Goal: Task Accomplishment & Management: Manage account settings

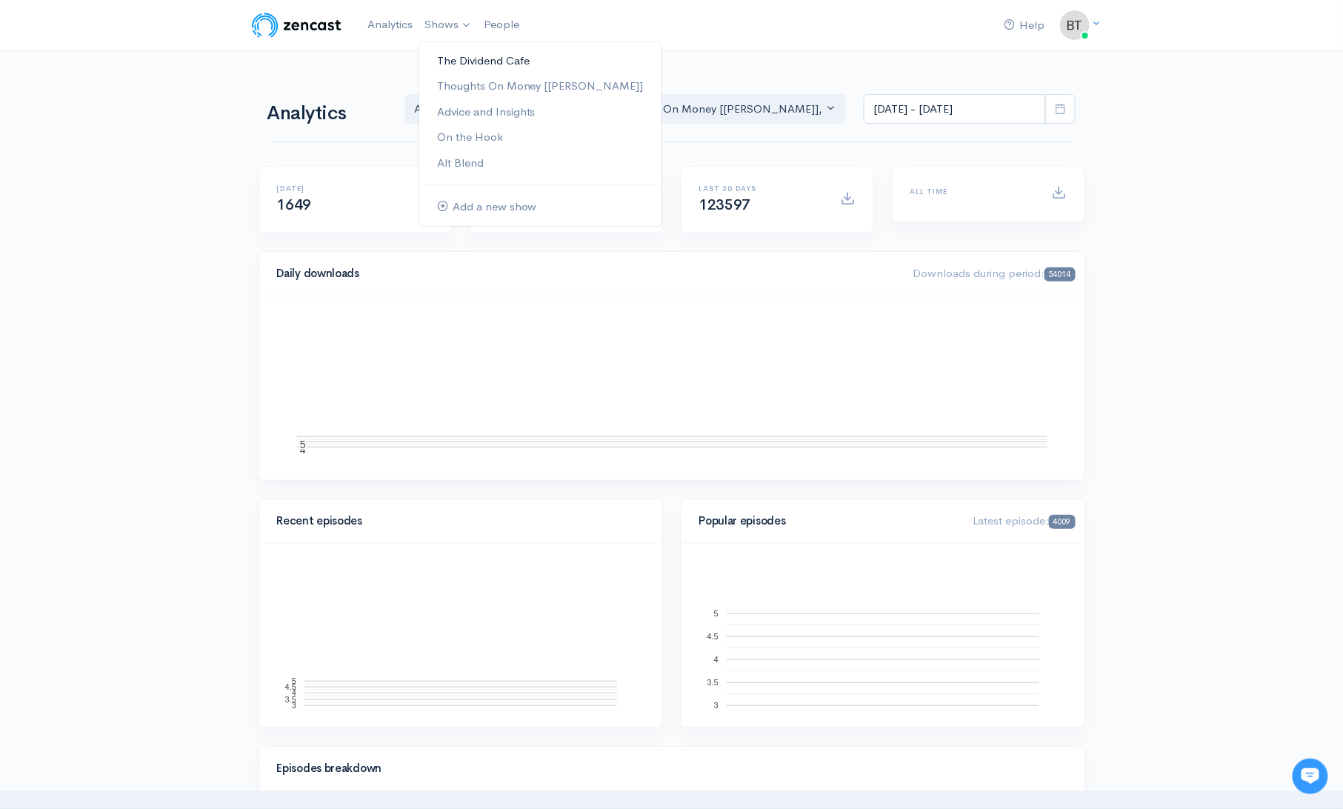
click at [463, 61] on link "The Dividend Cafe" at bounding box center [540, 61] width 242 height 26
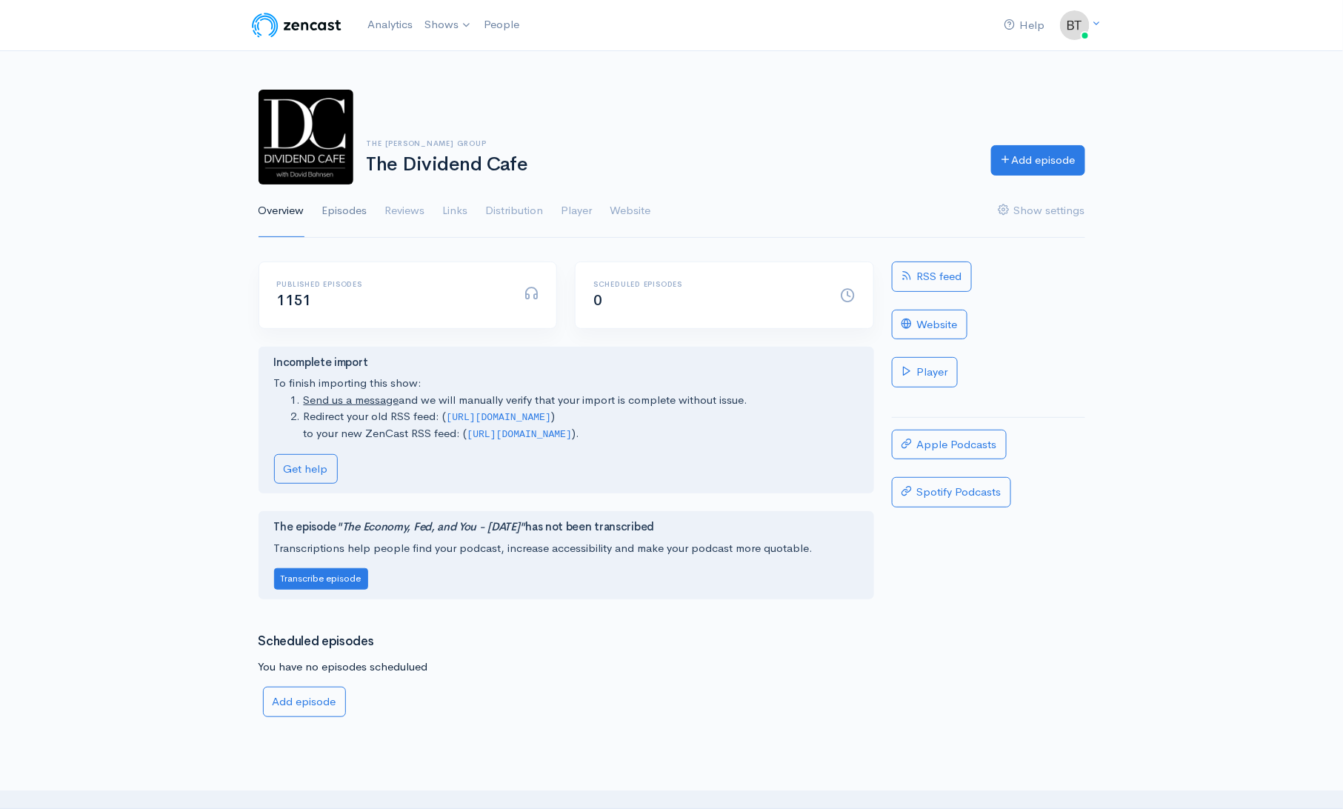
click at [327, 208] on link "Episodes" at bounding box center [344, 210] width 45 height 53
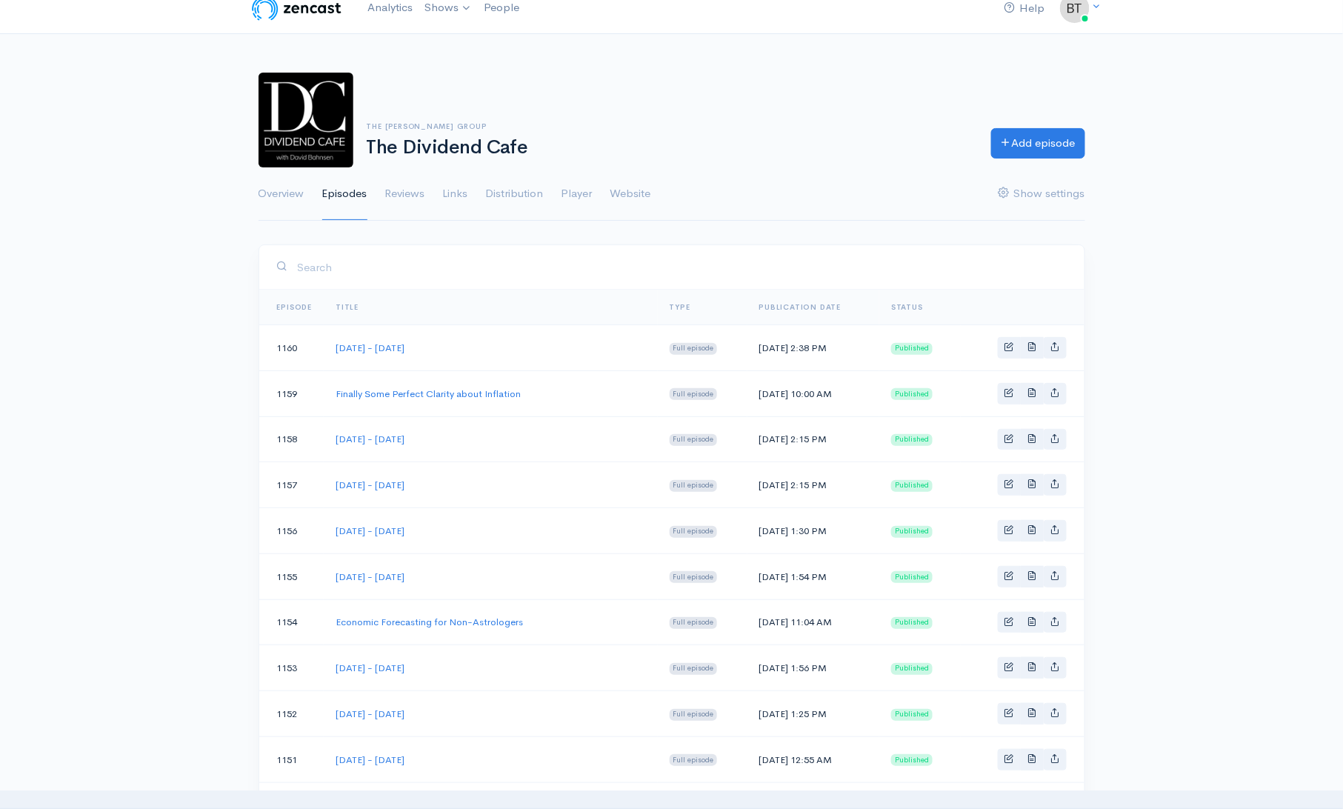
scroll to position [26, 0]
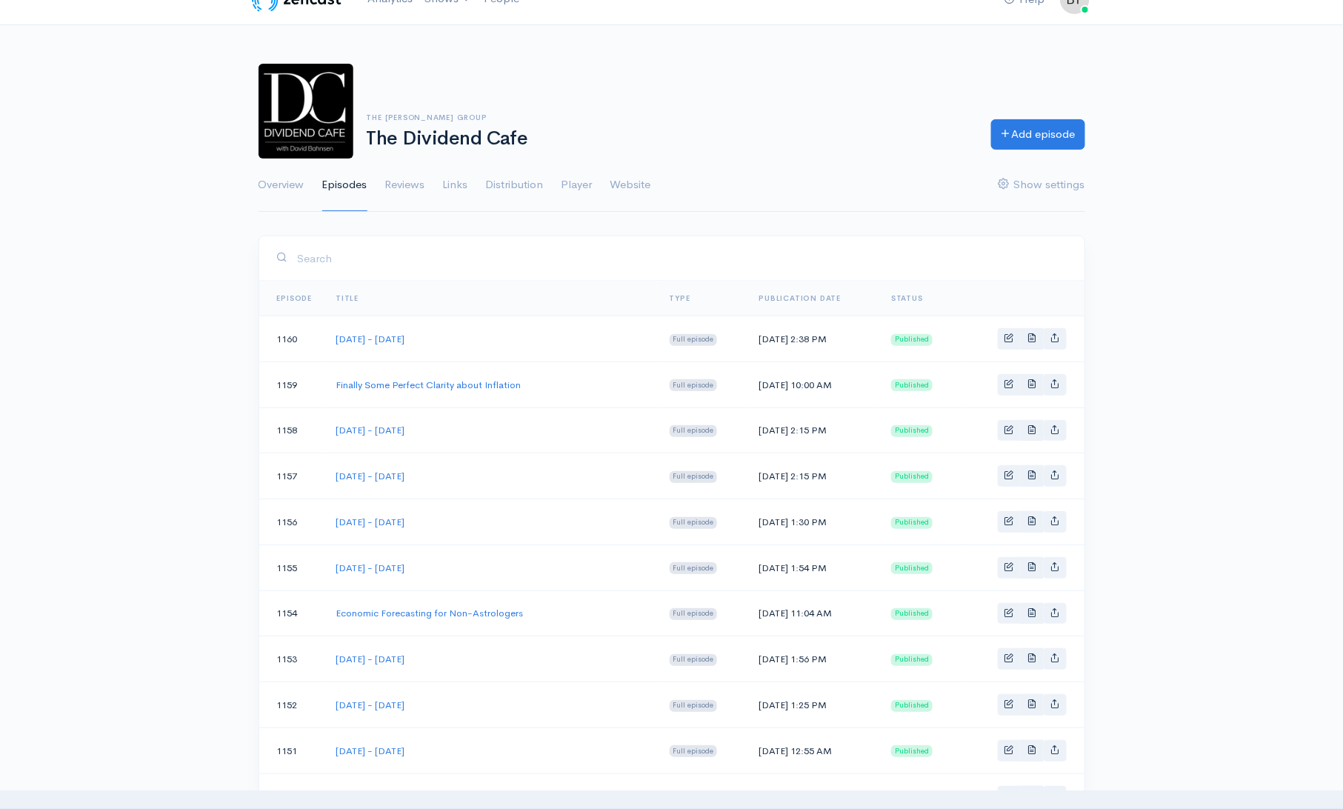
drag, startPoint x: 467, startPoint y: 520, endPoint x: 333, endPoint y: 525, distance: 134.9
click at [333, 525] on td "[DATE] - [DATE]" at bounding box center [490, 522] width 333 height 46
copy link "[DATE] - [DATE]"
click at [1029, 135] on link "Add episode" at bounding box center [1038, 132] width 94 height 30
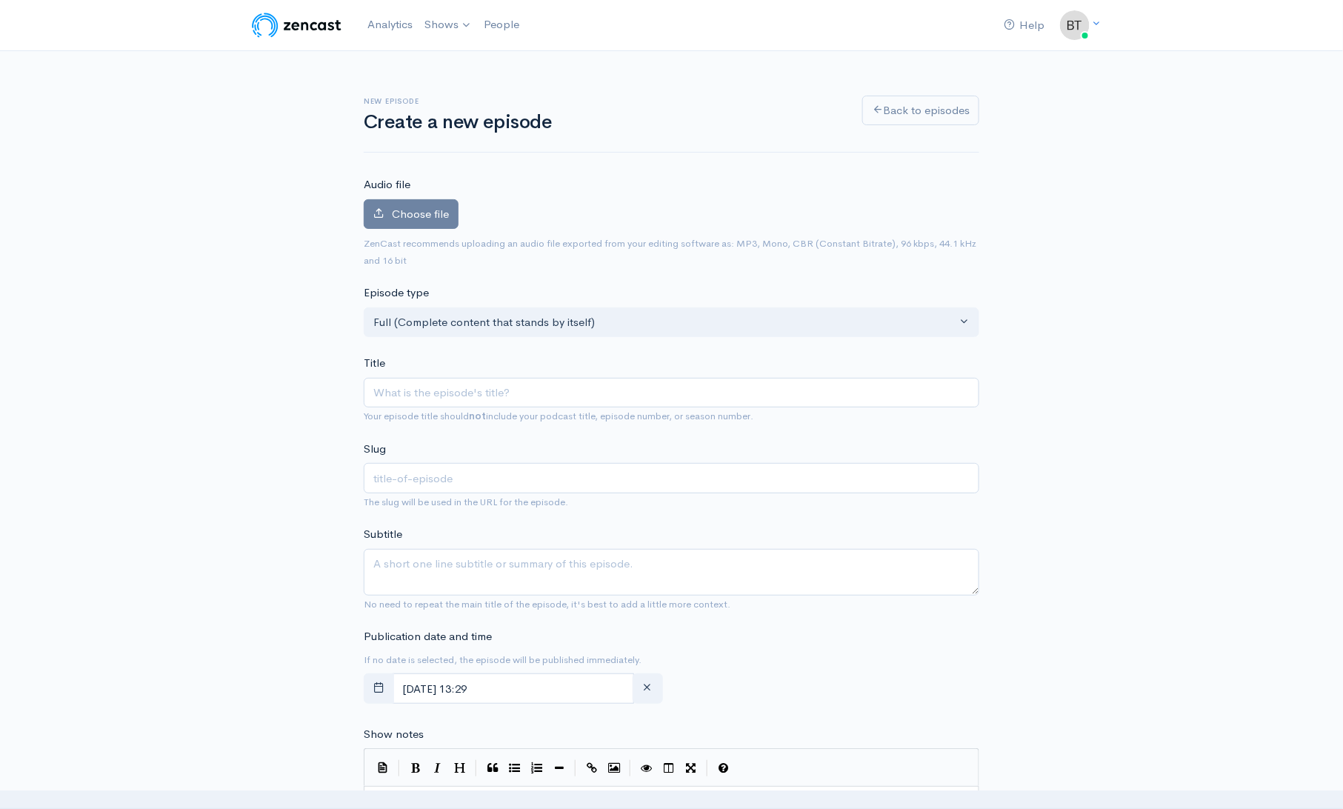
type input "[DATE] - [DATE]"
type input "tuesday-august-12-2025"
click at [471, 394] on input "[DATE] - [DATE]" at bounding box center [672, 393] width 616 height 30
type input "[DATE] - [DATE]"
type input "[DATE]-[DATE]"
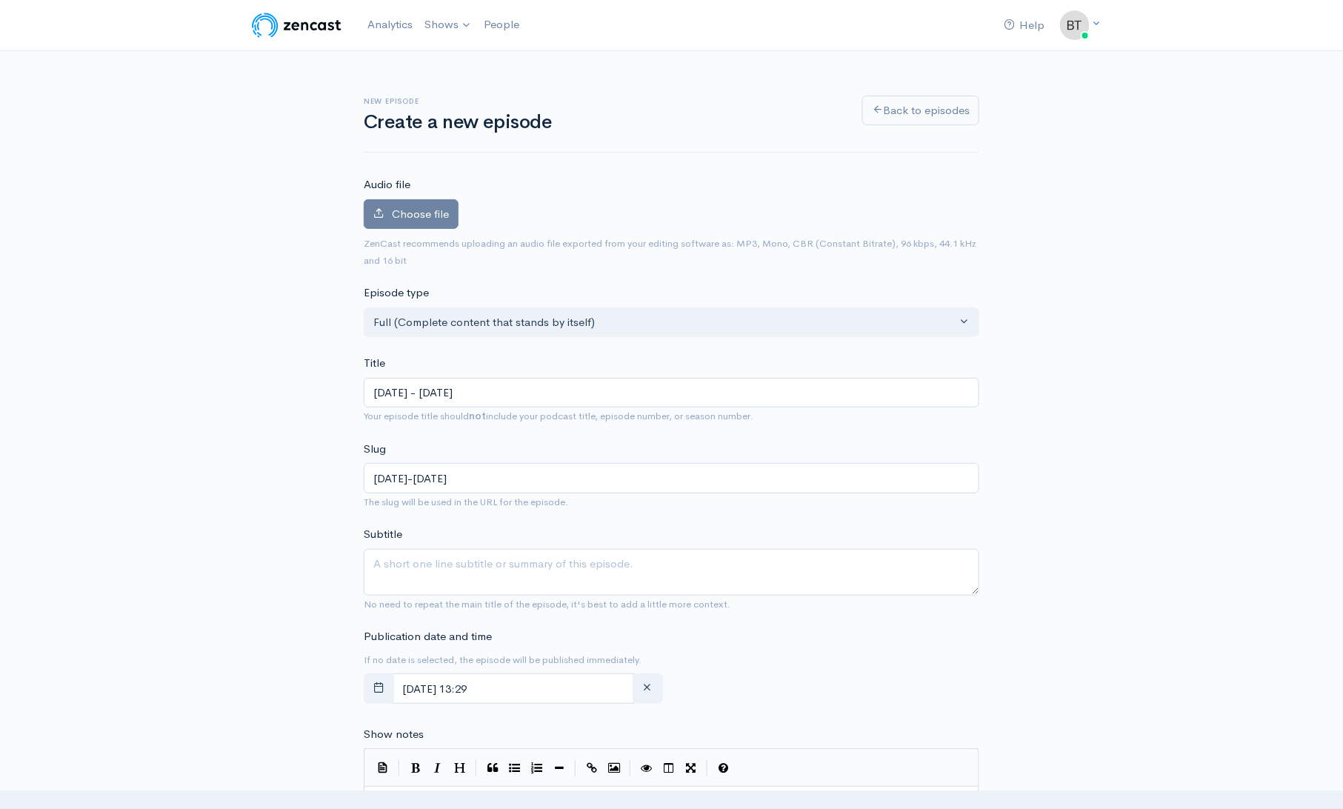
type input "[DATE] - [DATE]"
click at [1106, 410] on div "New episode Create a new episode Back to episodes Audio file Choose file 0 ZenC…" at bounding box center [671, 786] width 1343 height 1470
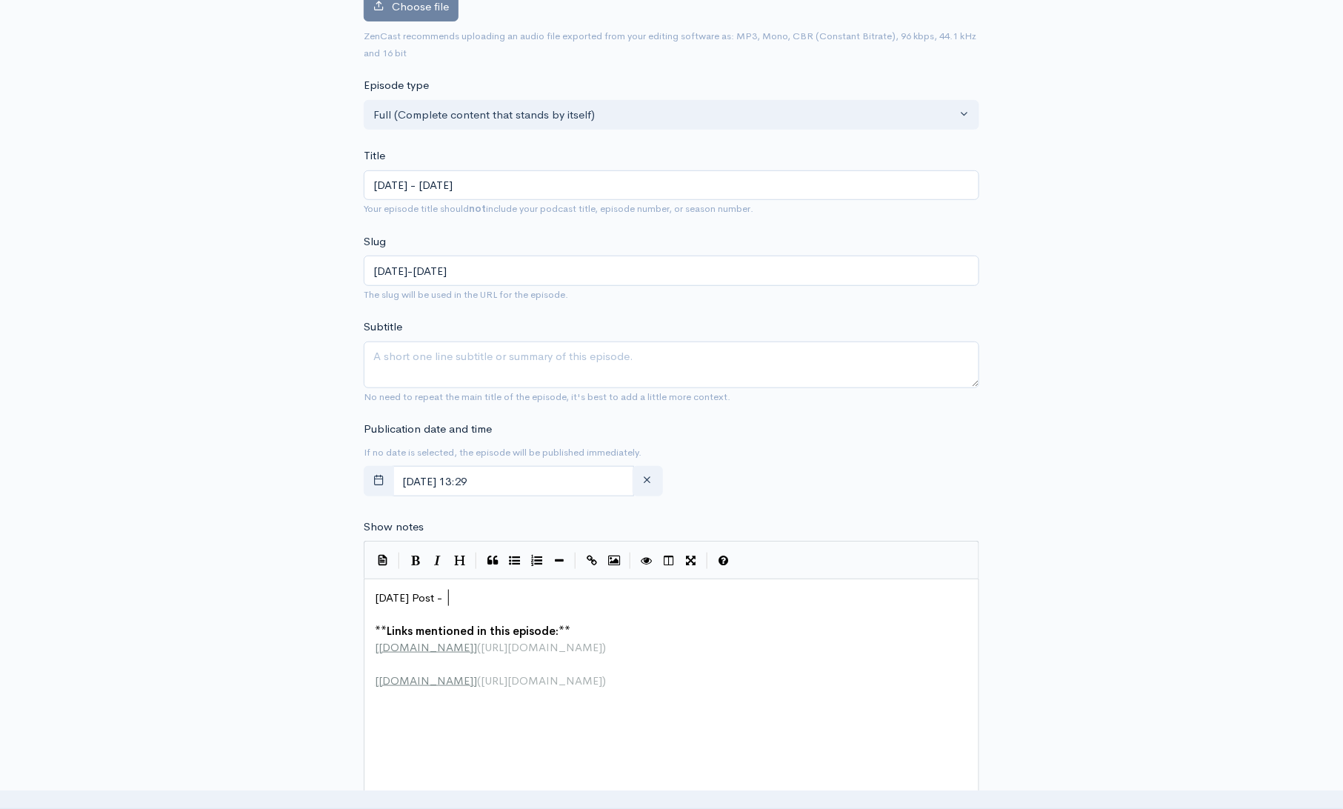
scroll to position [5, 0]
type textarea "Today's Post -"
drag, startPoint x: 464, startPoint y: 596, endPoint x: 344, endPoint y: 604, distance: 121.0
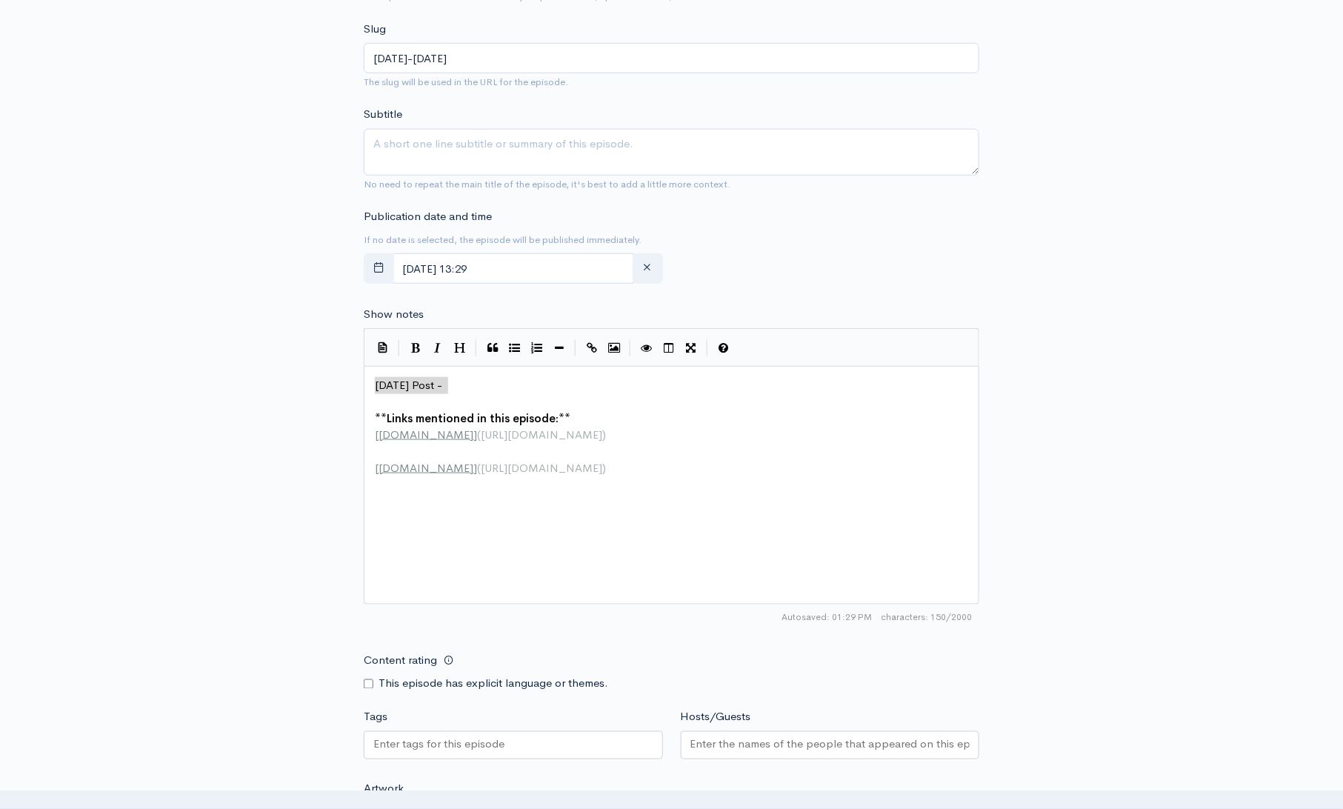
scroll to position [641, 0]
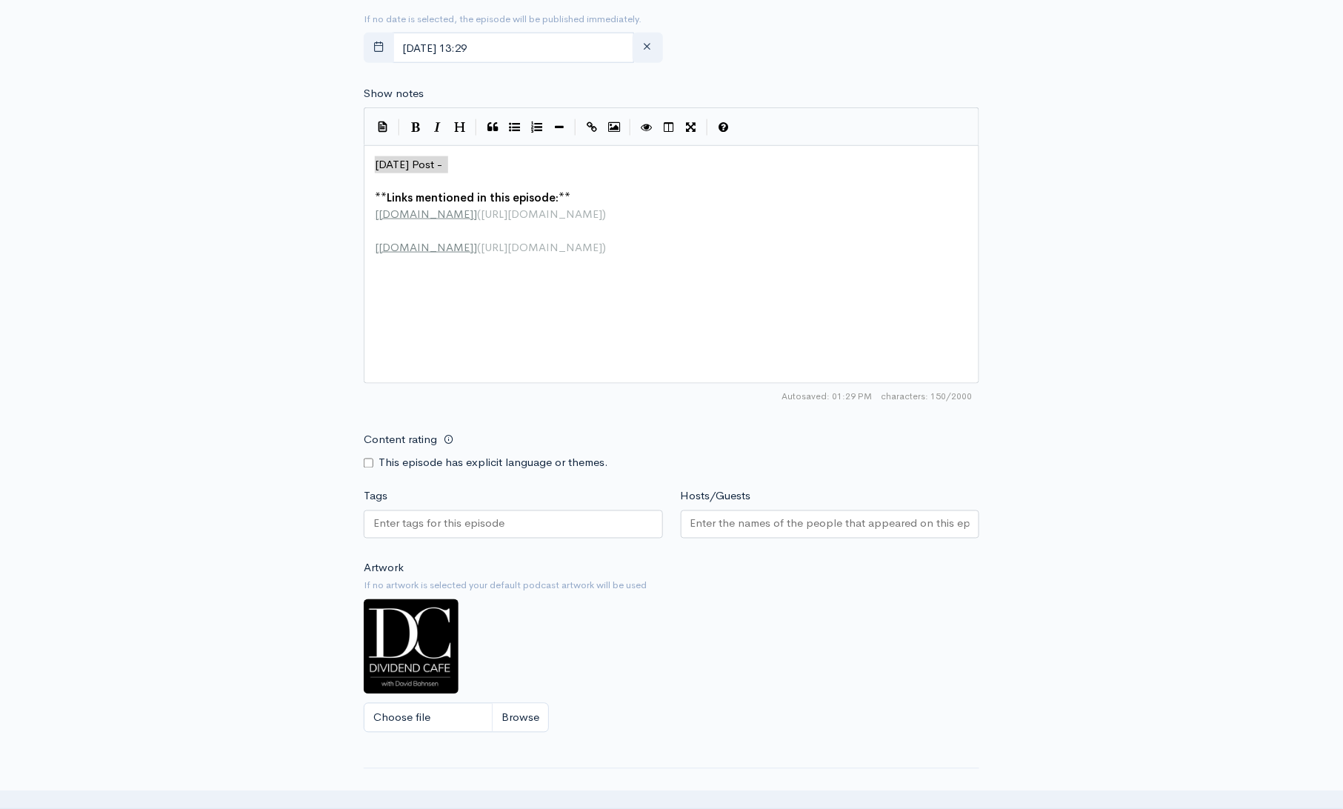
click at [761, 519] on input "Hosts/Guests" at bounding box center [830, 524] width 280 height 17
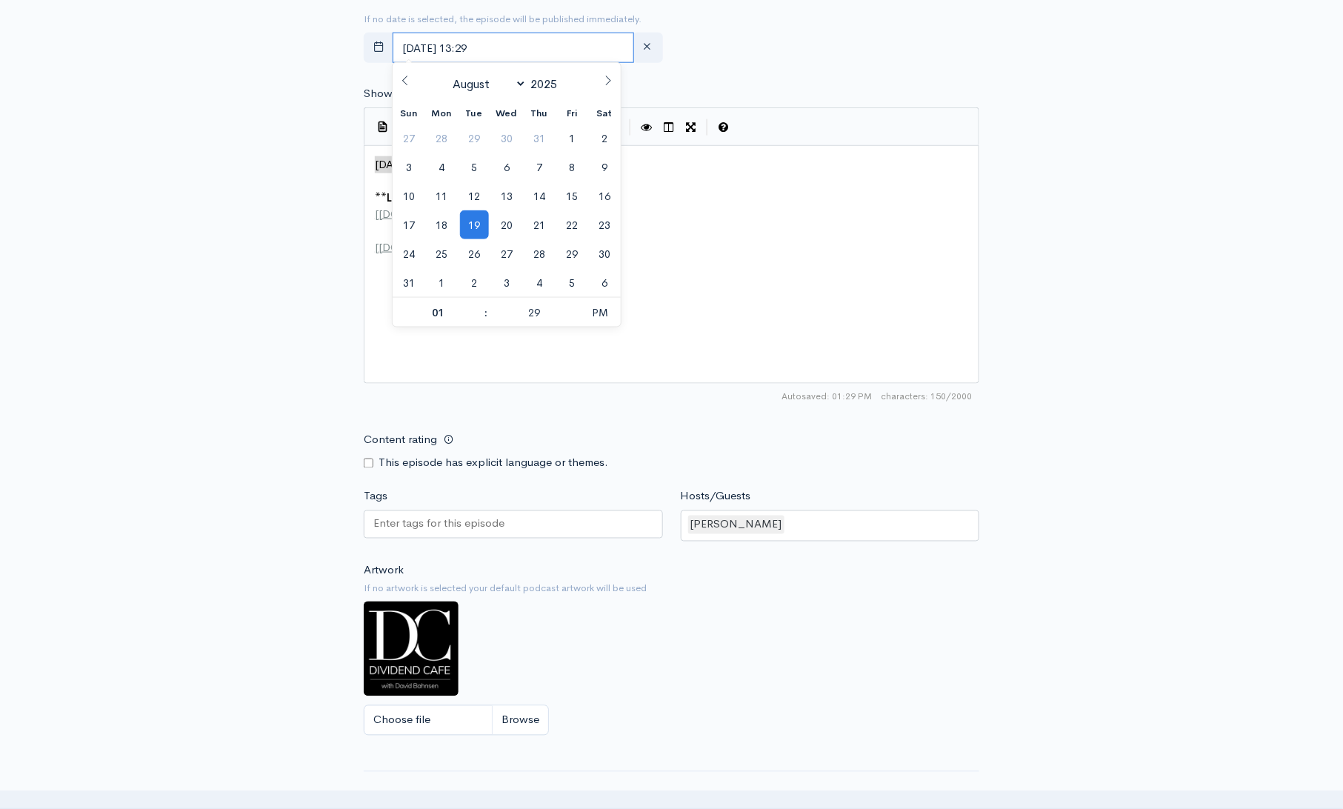
click at [547, 44] on input "August, 19 2025 13:29" at bounding box center [513, 48] width 241 height 30
click at [499, 223] on span "20" at bounding box center [507, 224] width 29 height 29
type input "August, 20 2025 13:29"
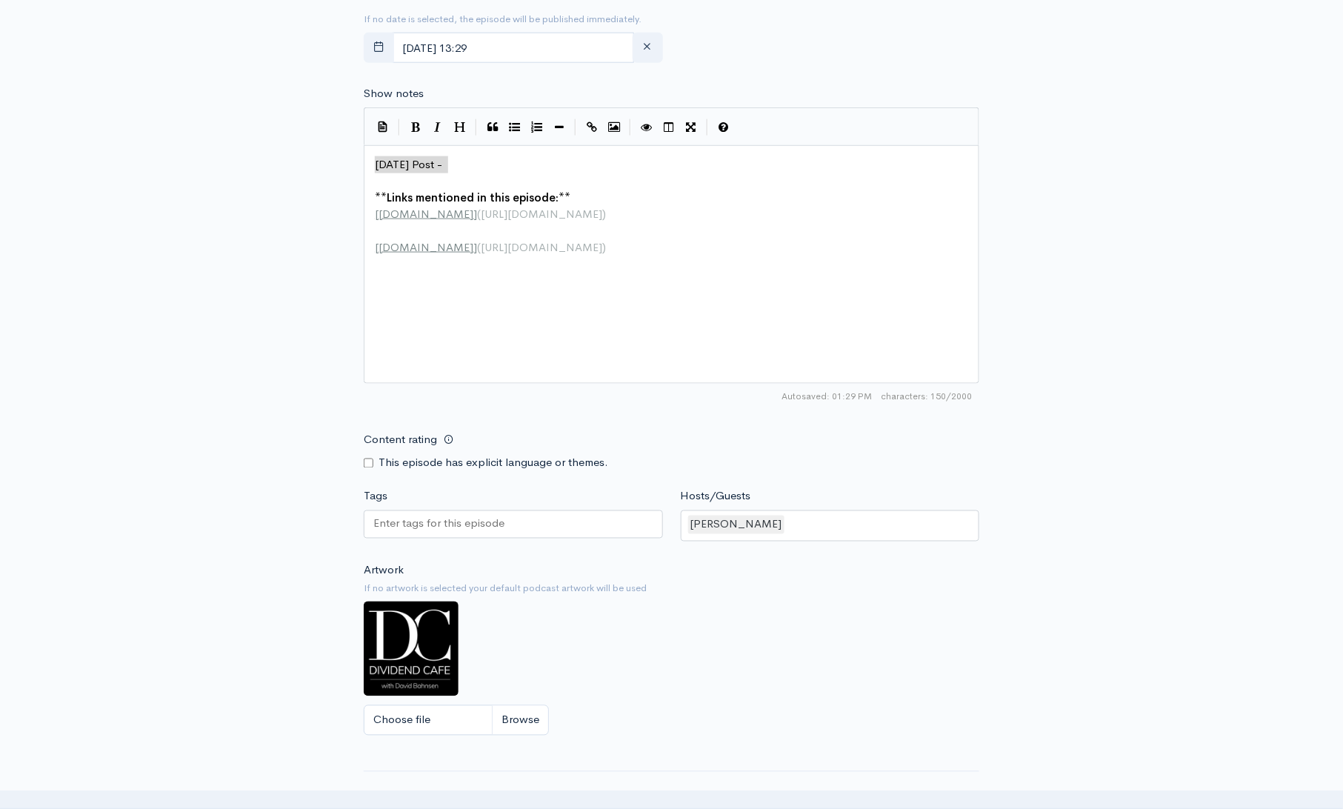
click at [1114, 207] on div "New episode Create a new episode Back to episodes Audio file Choose file 0 ZenC…" at bounding box center [671, 146] width 1343 height 1472
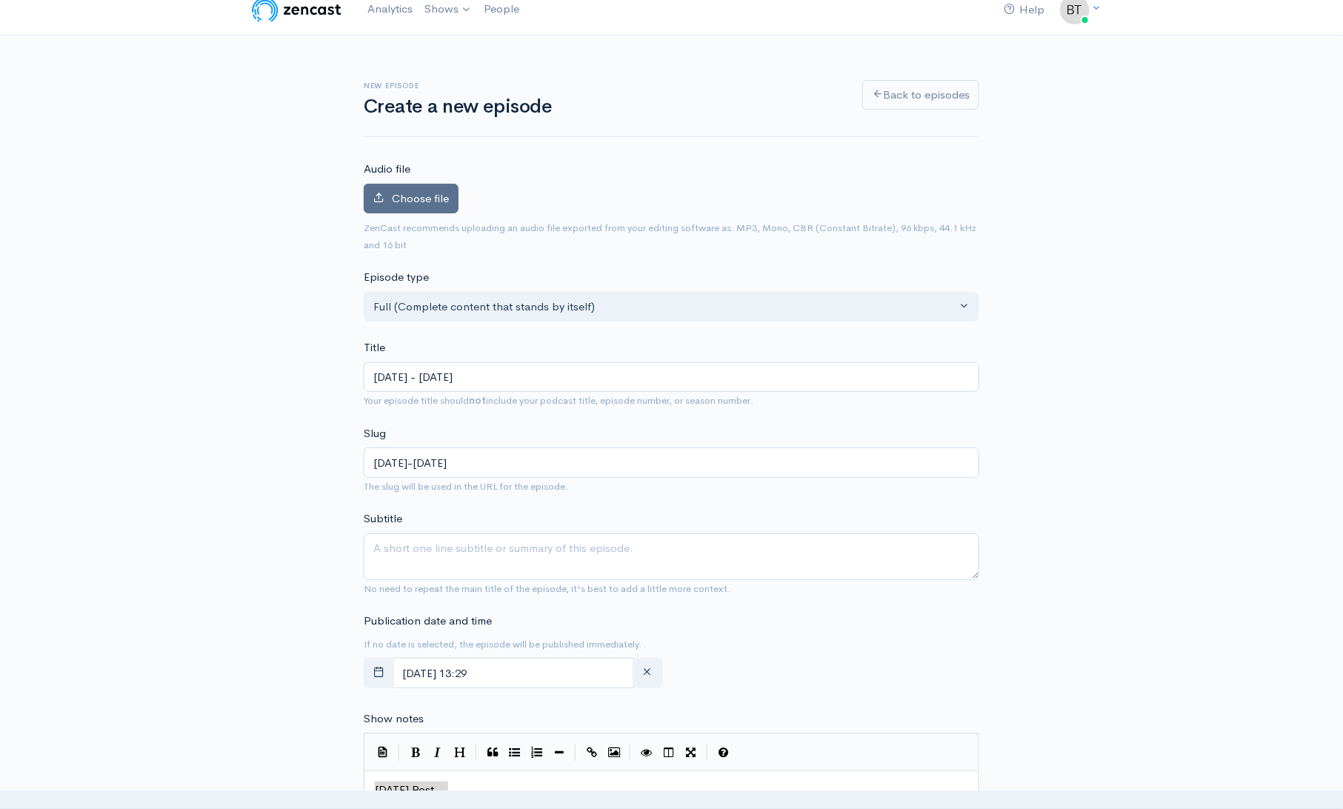
click at [381, 193] on icon at bounding box center [378, 197] width 11 height 11
click at [0, 0] on input "Choose file" at bounding box center [0, 0] width 0 height 0
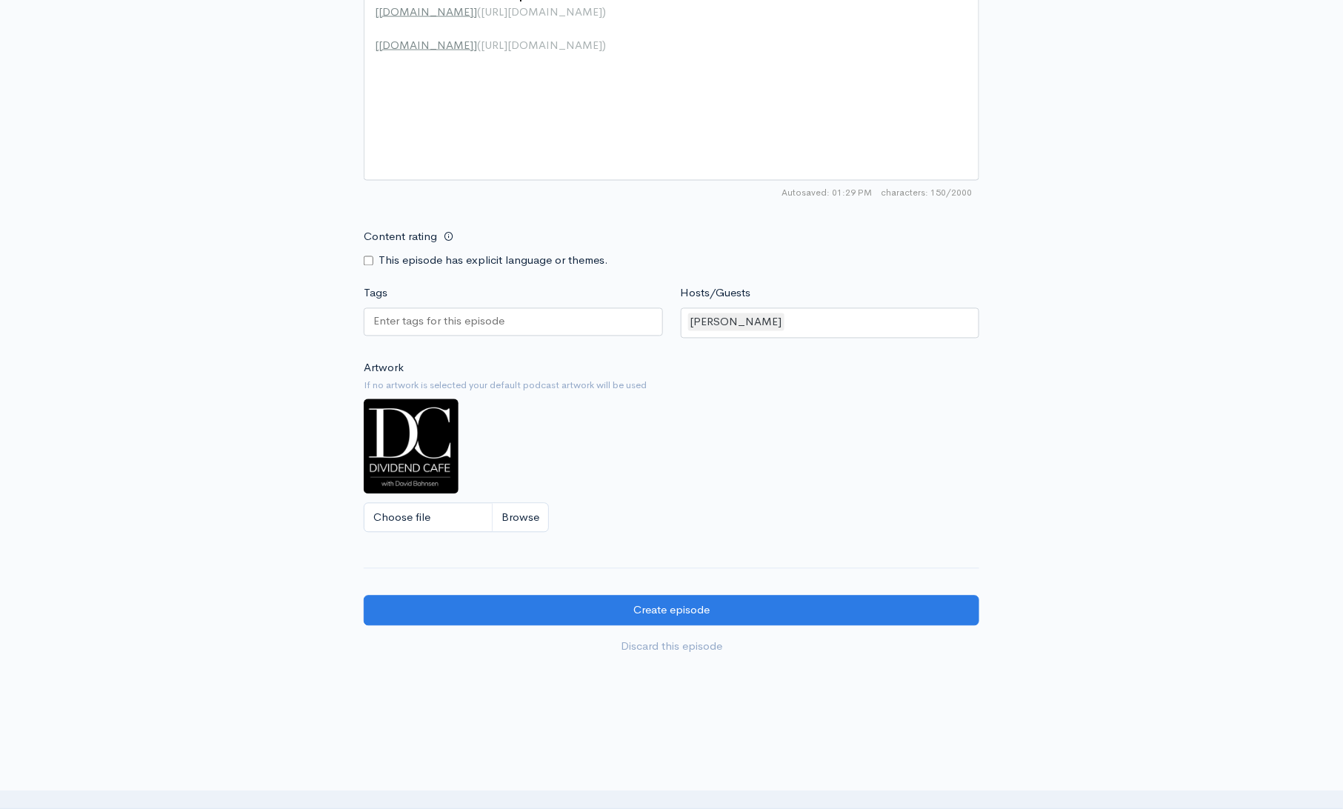
scroll to position [988, 0]
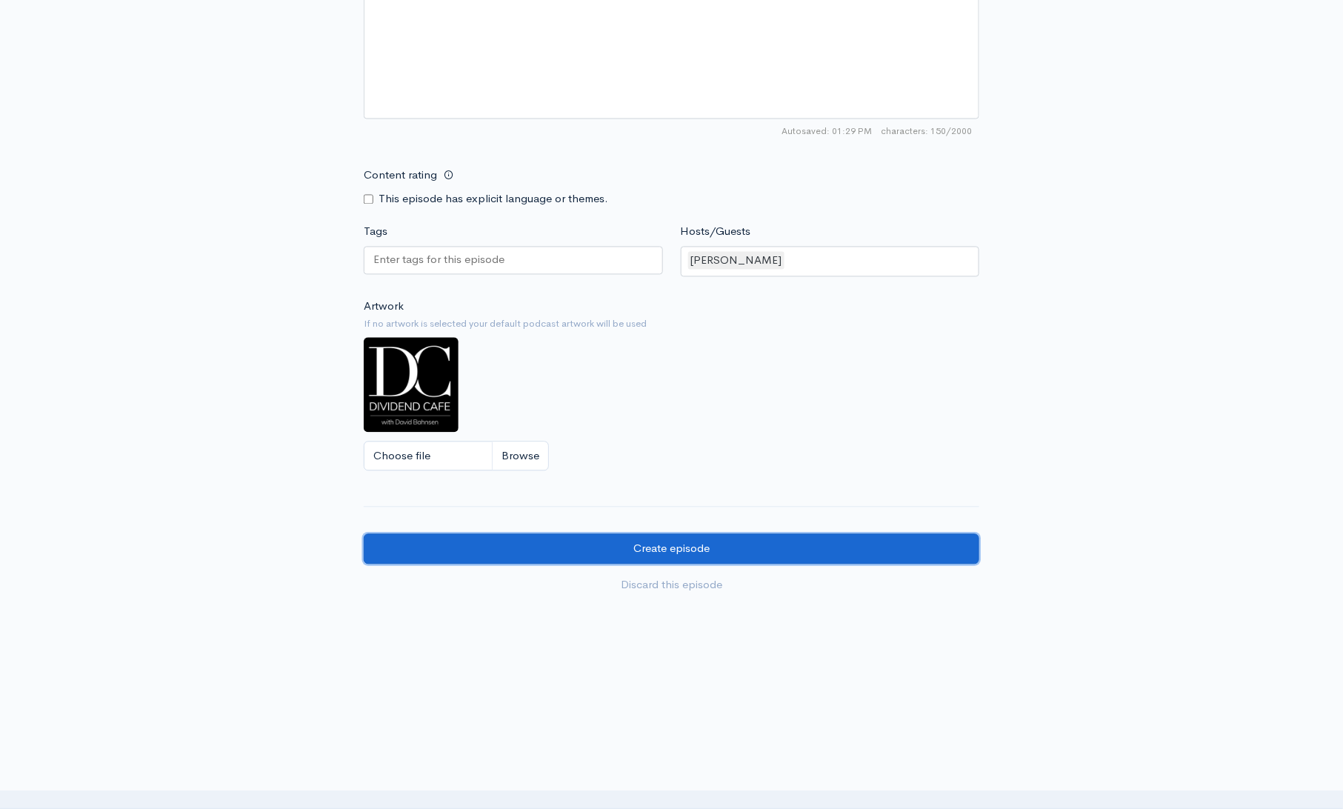
click at [724, 560] on input "Create episode" at bounding box center [672, 549] width 616 height 30
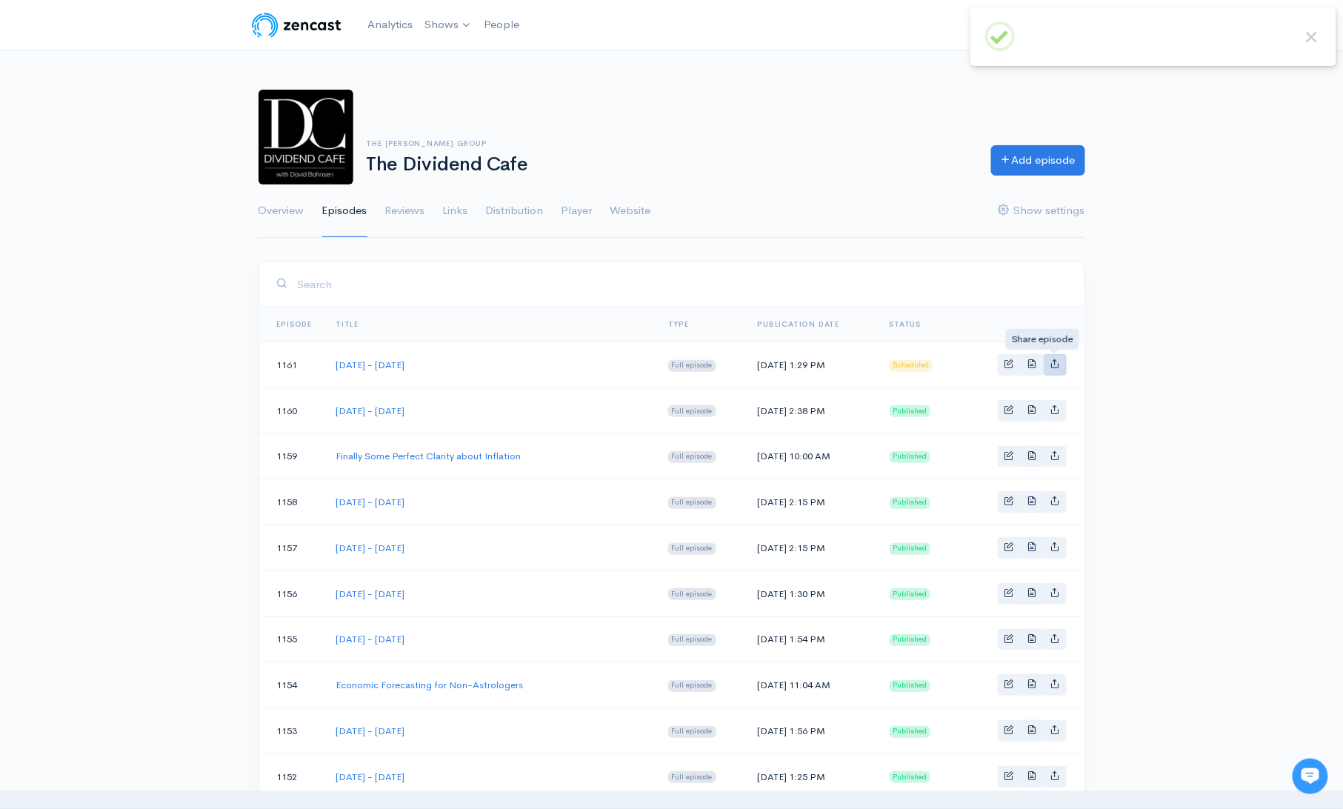
click at [1059, 368] on link "Basic example" at bounding box center [1055, 364] width 23 height 21
type input "https://podcast.dividendcafe.com/episodes/tuesday-august-19-2025"
type input "https://dts.podtrac.com/redirect.mp3/media.zencast.fm/the-dividend-cafe-1/bf2a0…"
type input "<iframe src='https://share.zencast.fm/embed/episode/bf2a0a62-bb2c-4844-81da-01e…"
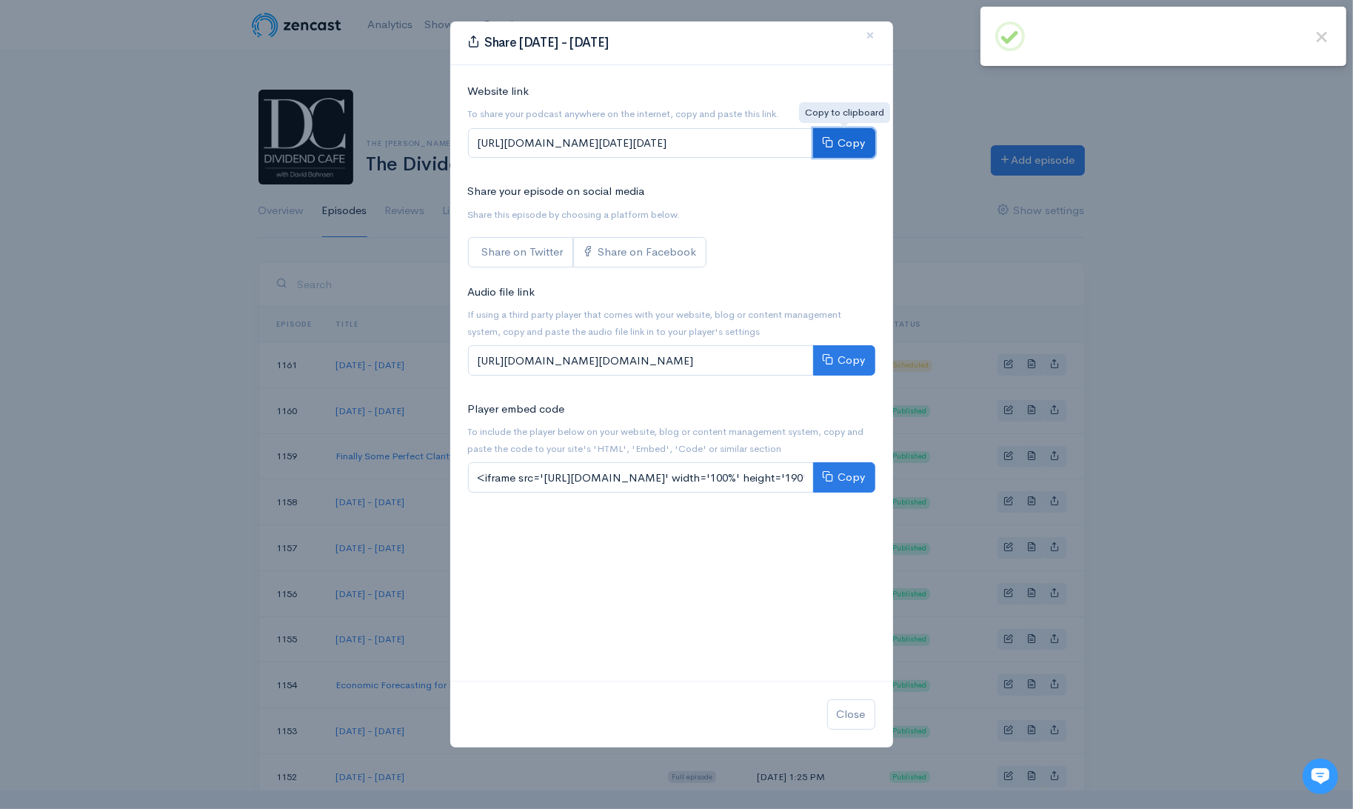
click at [844, 142] on button "Copy" at bounding box center [844, 143] width 62 height 30
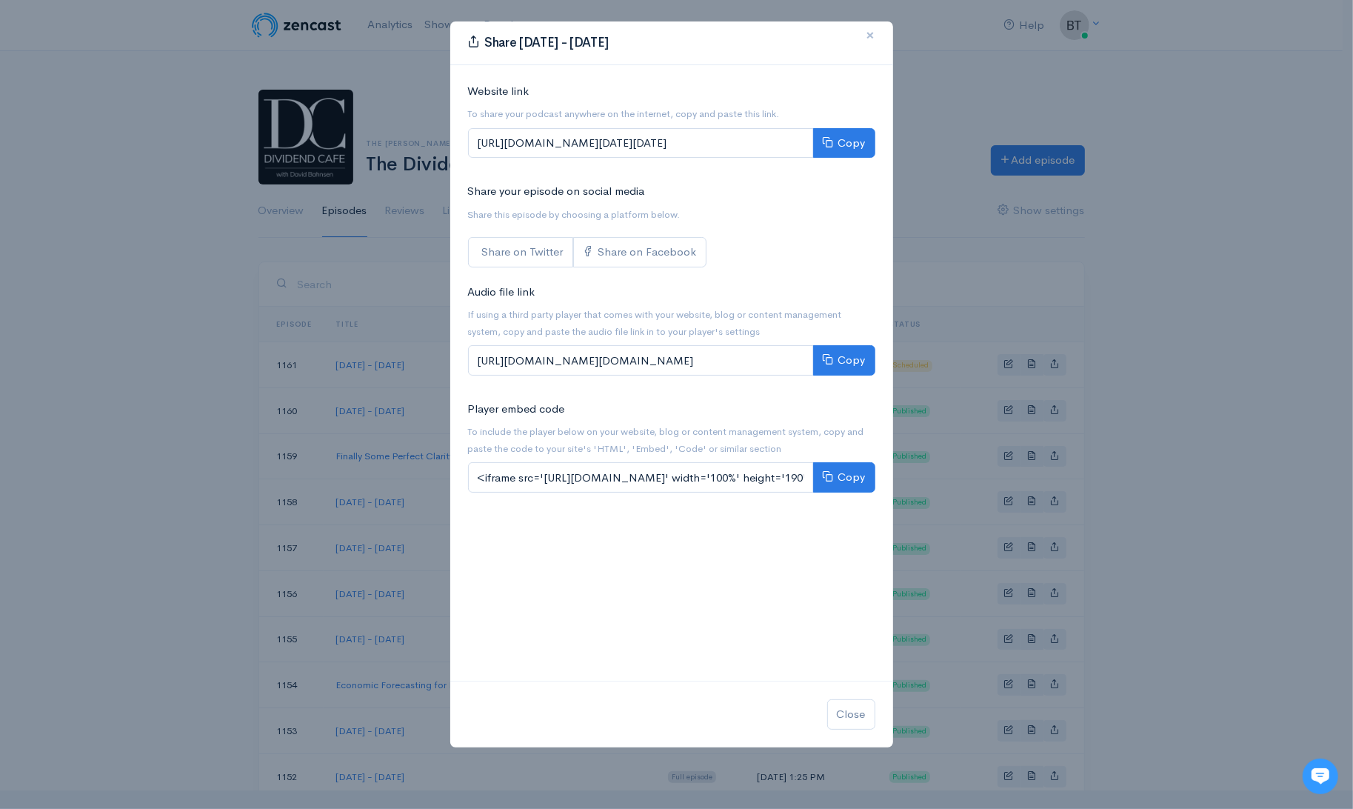
click at [873, 37] on span "×" at bounding box center [871, 34] width 9 height 21
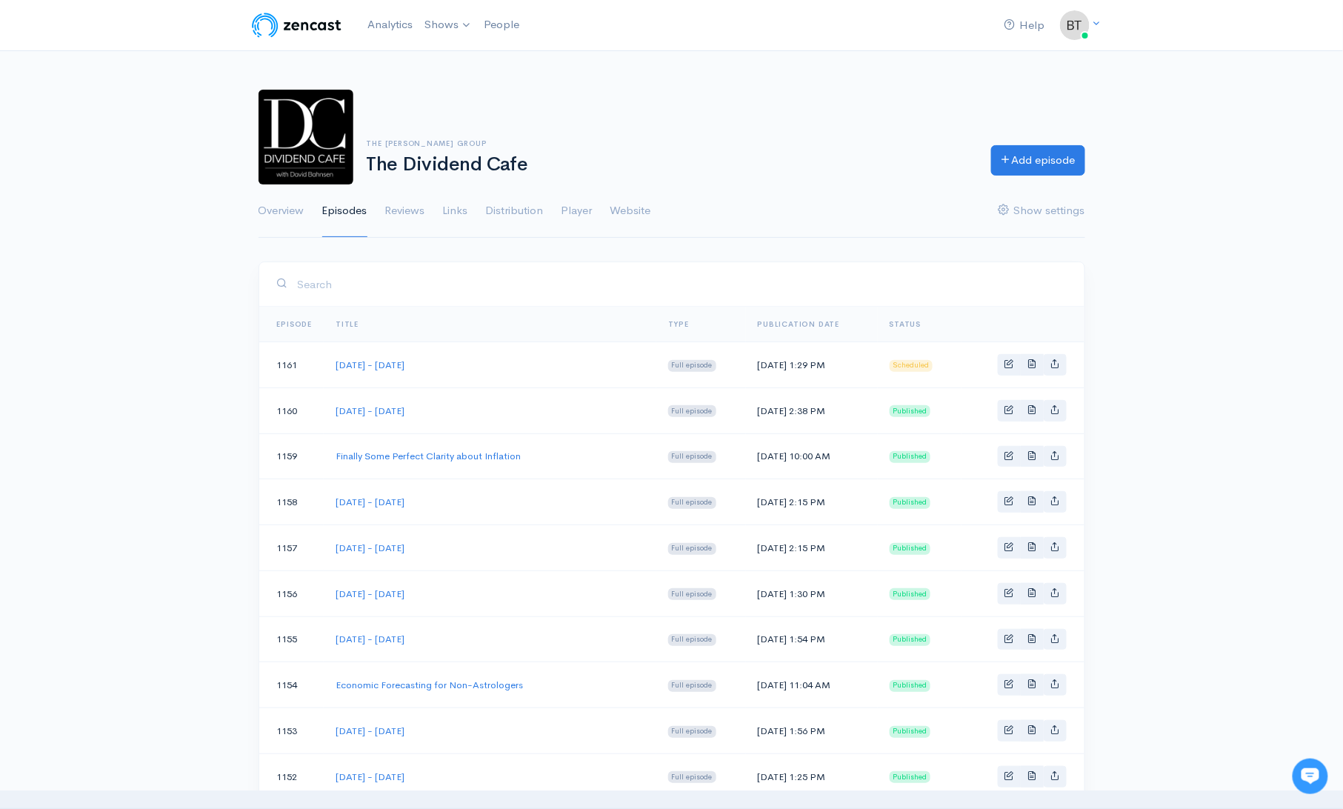
click at [1242, 186] on div "The Bahnsen Group The Dividend Cafe Add episode Overview Episodes Reviews Links…" at bounding box center [671, 155] width 1343 height 167
click at [1008, 361] on span "Basic example" at bounding box center [1009, 364] width 10 height 10
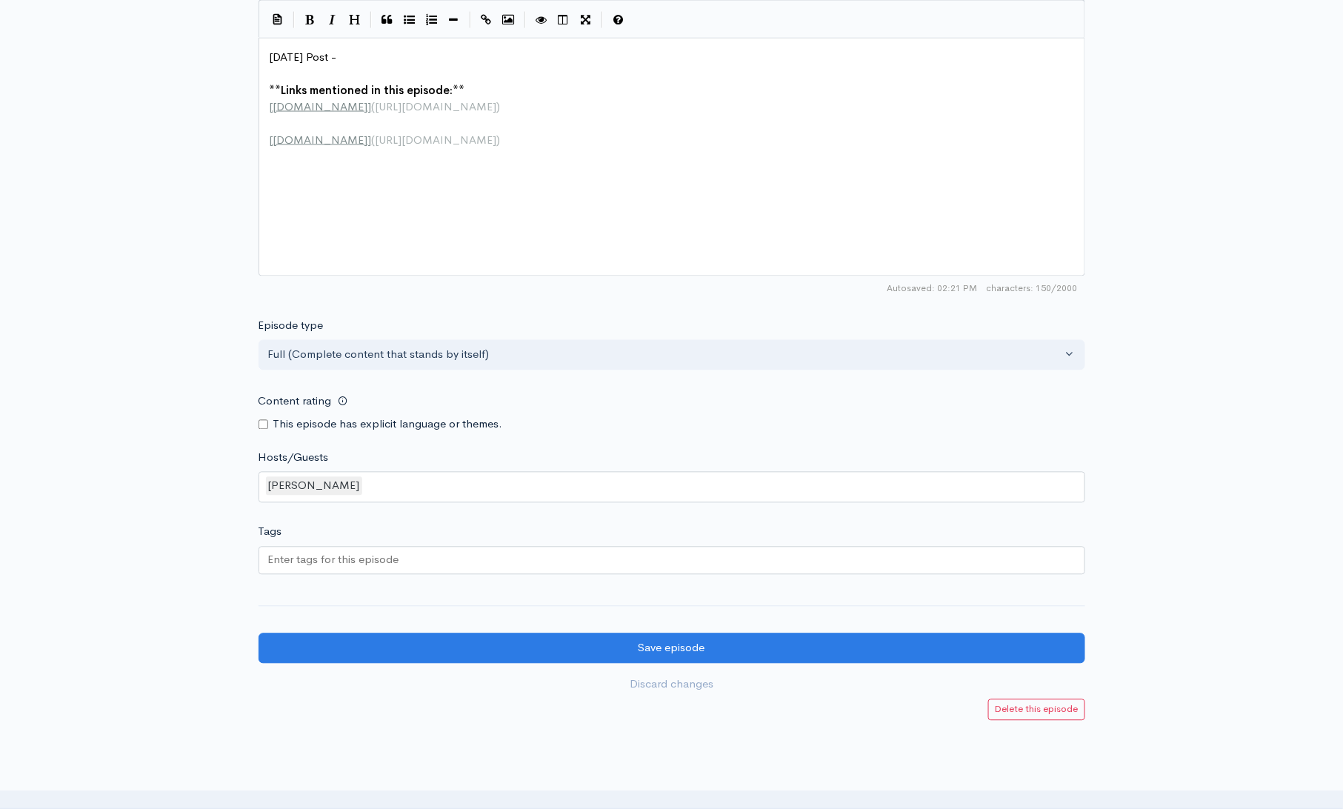
scroll to position [858, 0]
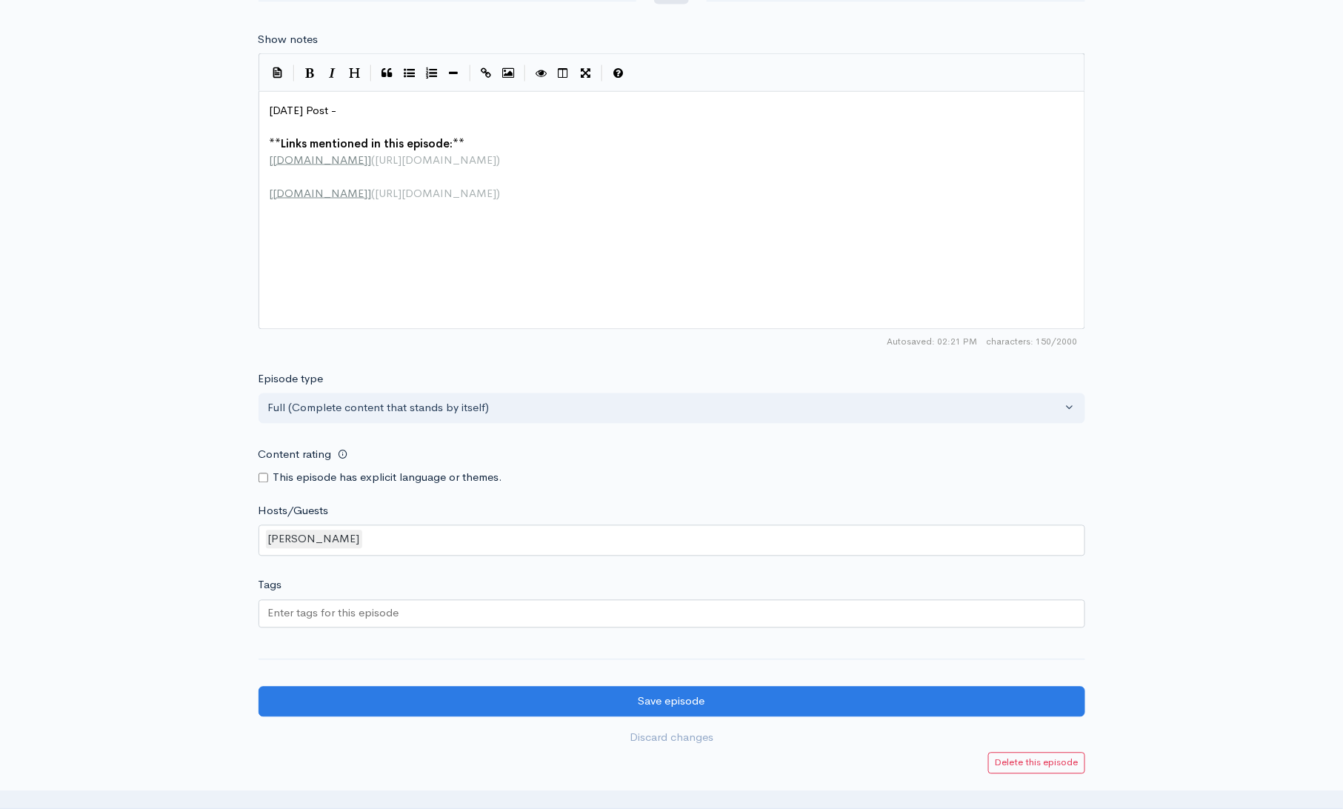
click at [347, 109] on pre "Today's Post -" at bounding box center [677, 110] width 821 height 17
type textarea "Today's Post -"
drag, startPoint x: 341, startPoint y: 107, endPoint x: 257, endPoint y: 108, distance: 84.4
paste textarea
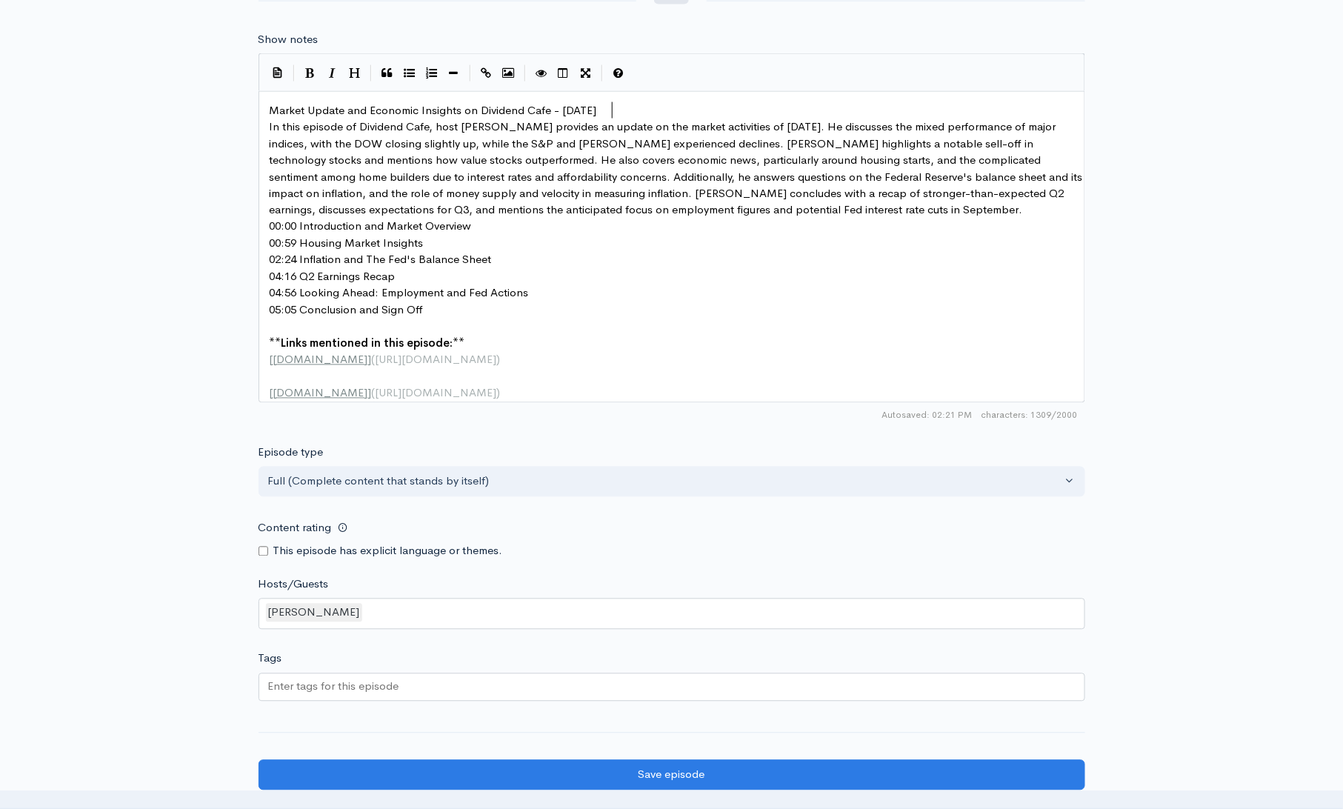
click at [627, 112] on pre "Market Update and Economic Insights on Dividend Cafe - [DATE]" at bounding box center [677, 110] width 821 height 17
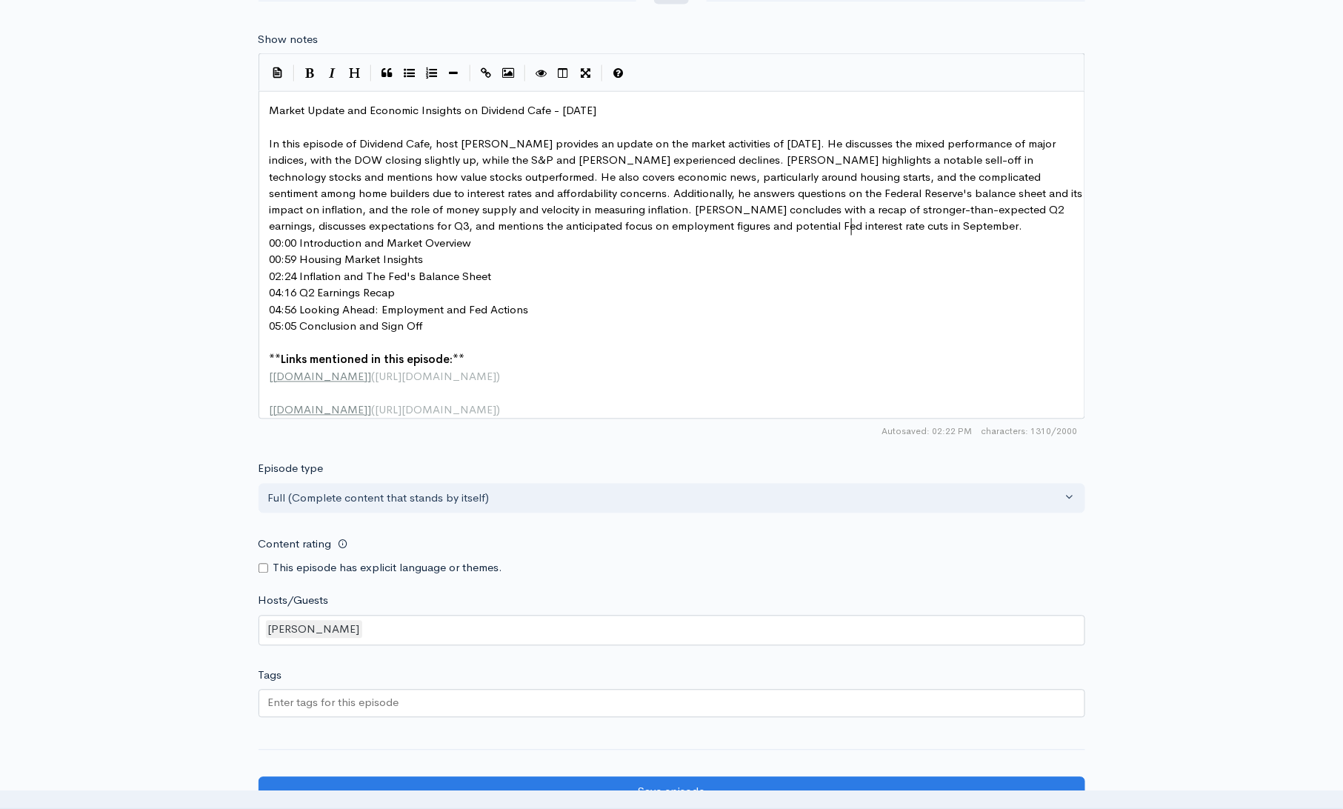
click at [887, 234] on div "Market Update and Economic Insights on Dividend Cafe - August 19 ​ In this epis…" at bounding box center [677, 260] width 821 height 317
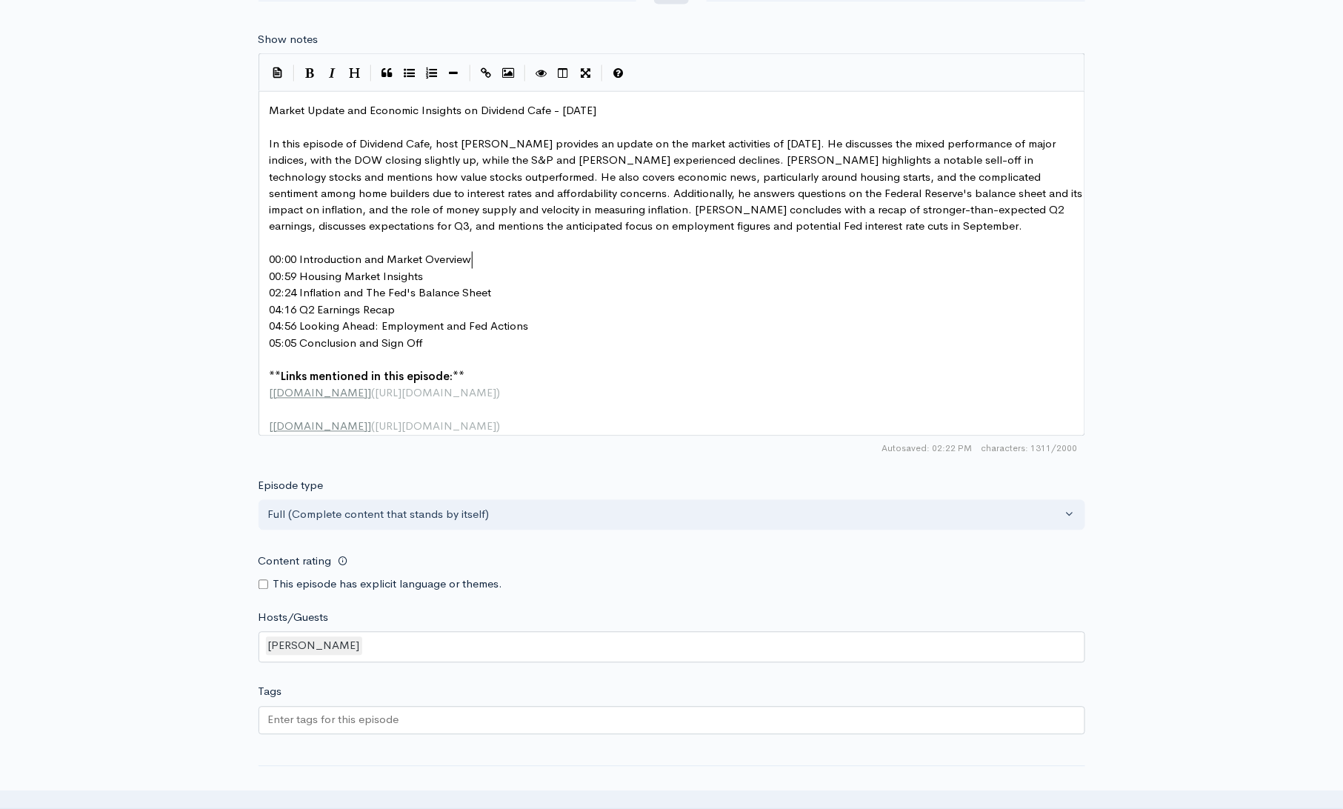
click at [525, 261] on pre "00:00 Introduction and Market Overview" at bounding box center [677, 260] width 821 height 17
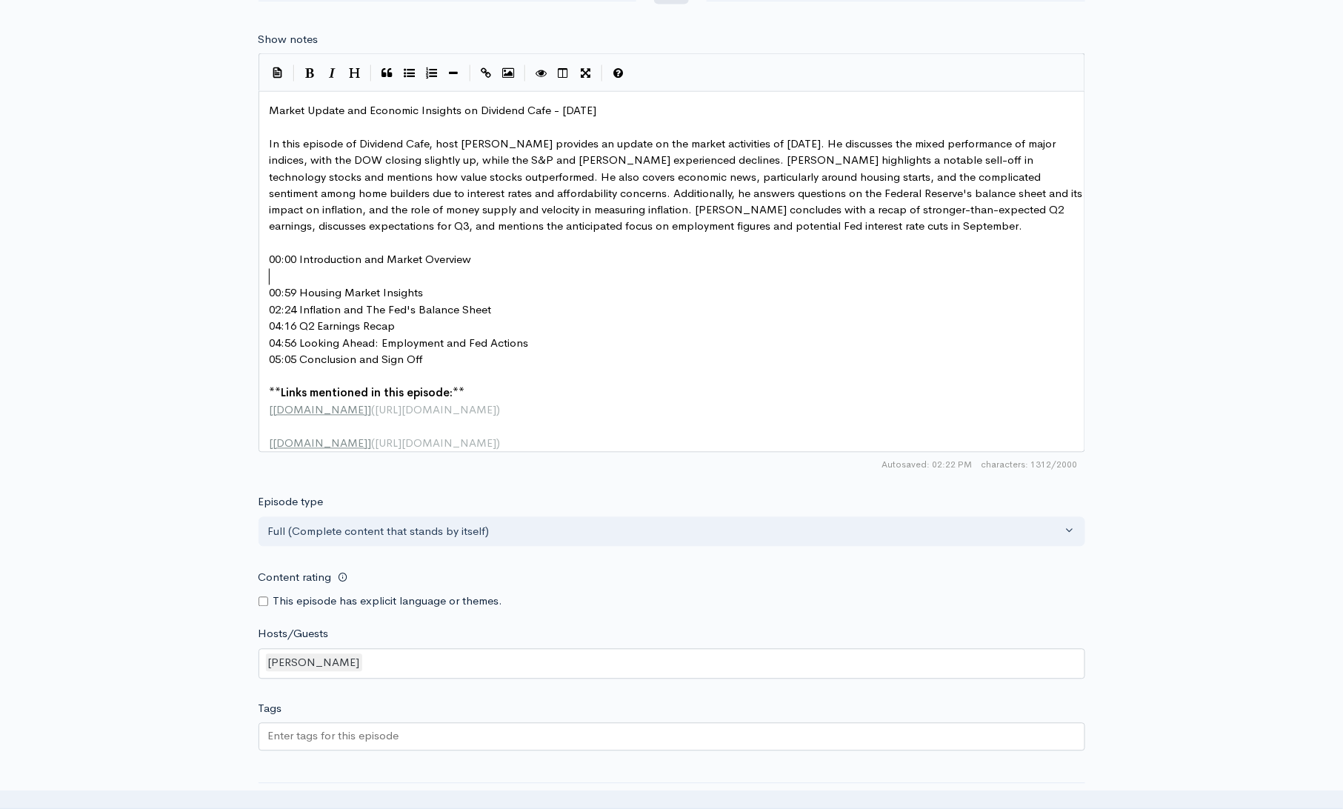
click at [440, 298] on pre "00:59 Housing Market Insights" at bounding box center [677, 293] width 821 height 17
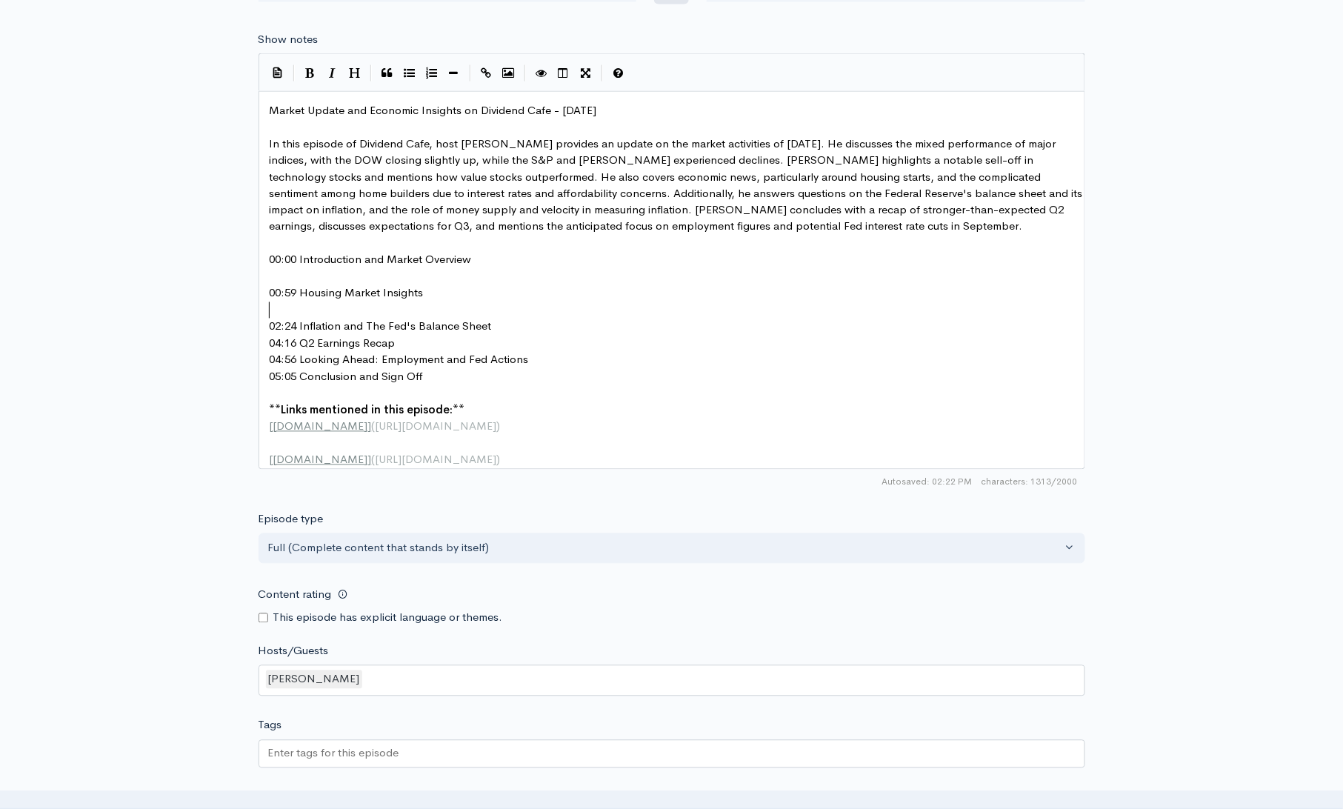
click at [495, 321] on pre "02:24 Inflation and The Fed's Balance Sheet" at bounding box center [677, 327] width 821 height 17
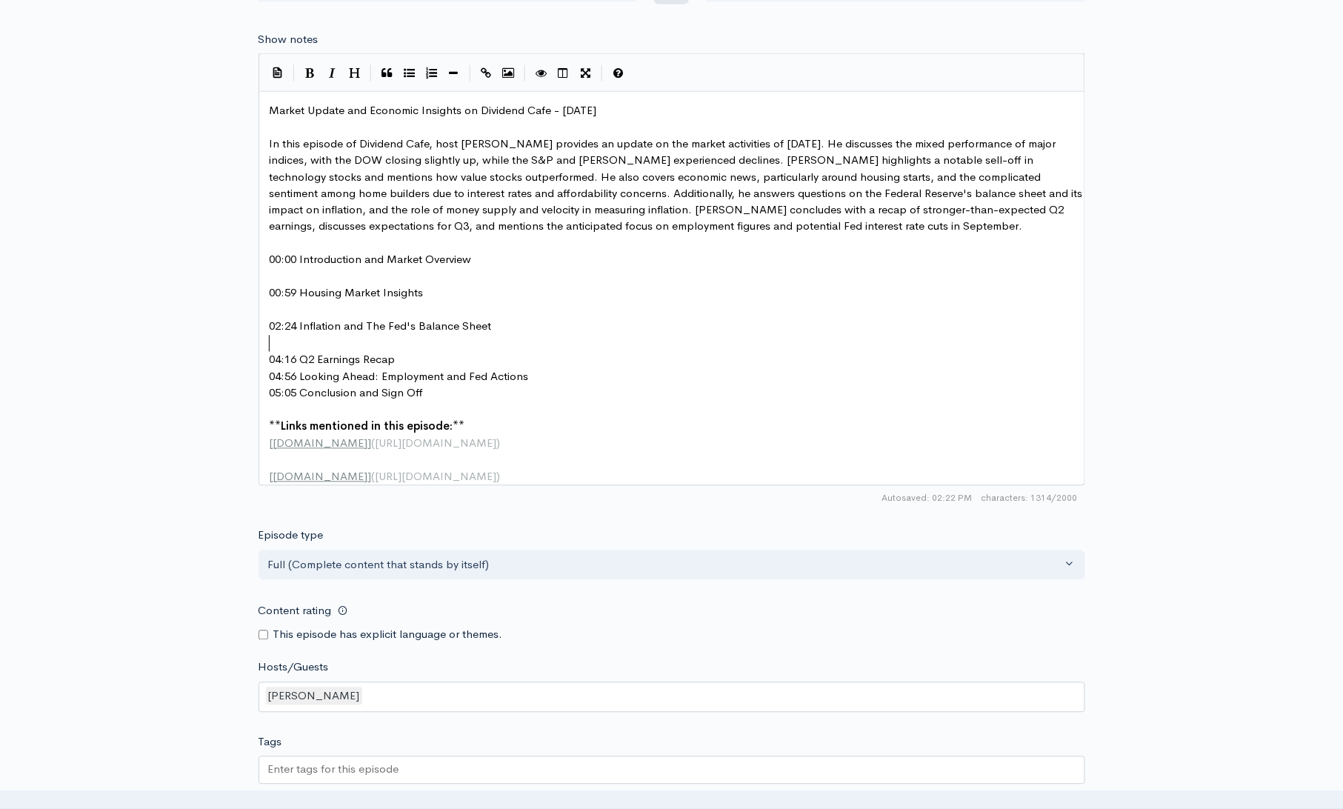
click at [446, 357] on pre "04:16 Q2 Earnings Recap" at bounding box center [677, 360] width 821 height 17
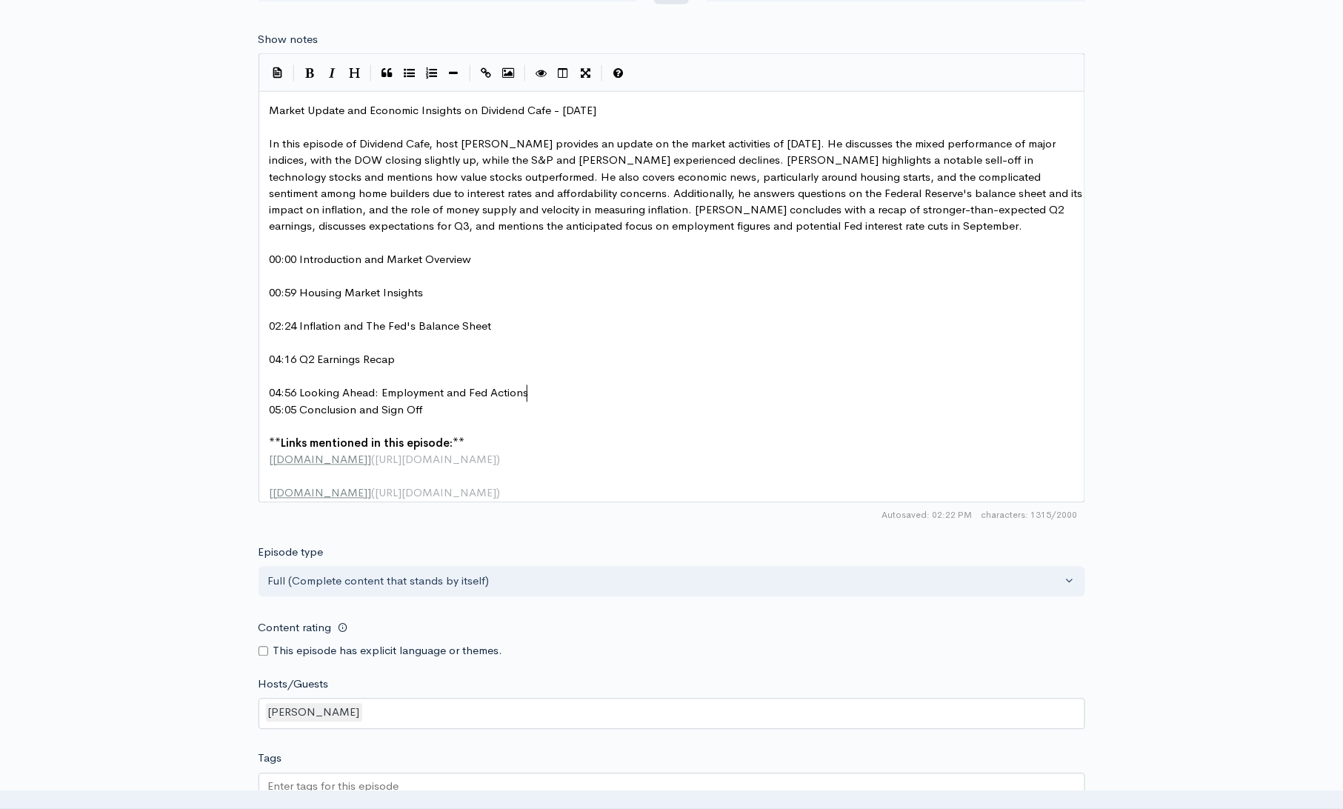
click at [563, 395] on pre "04:56 Looking Ahead: Employment and Fed Actions" at bounding box center [677, 393] width 821 height 17
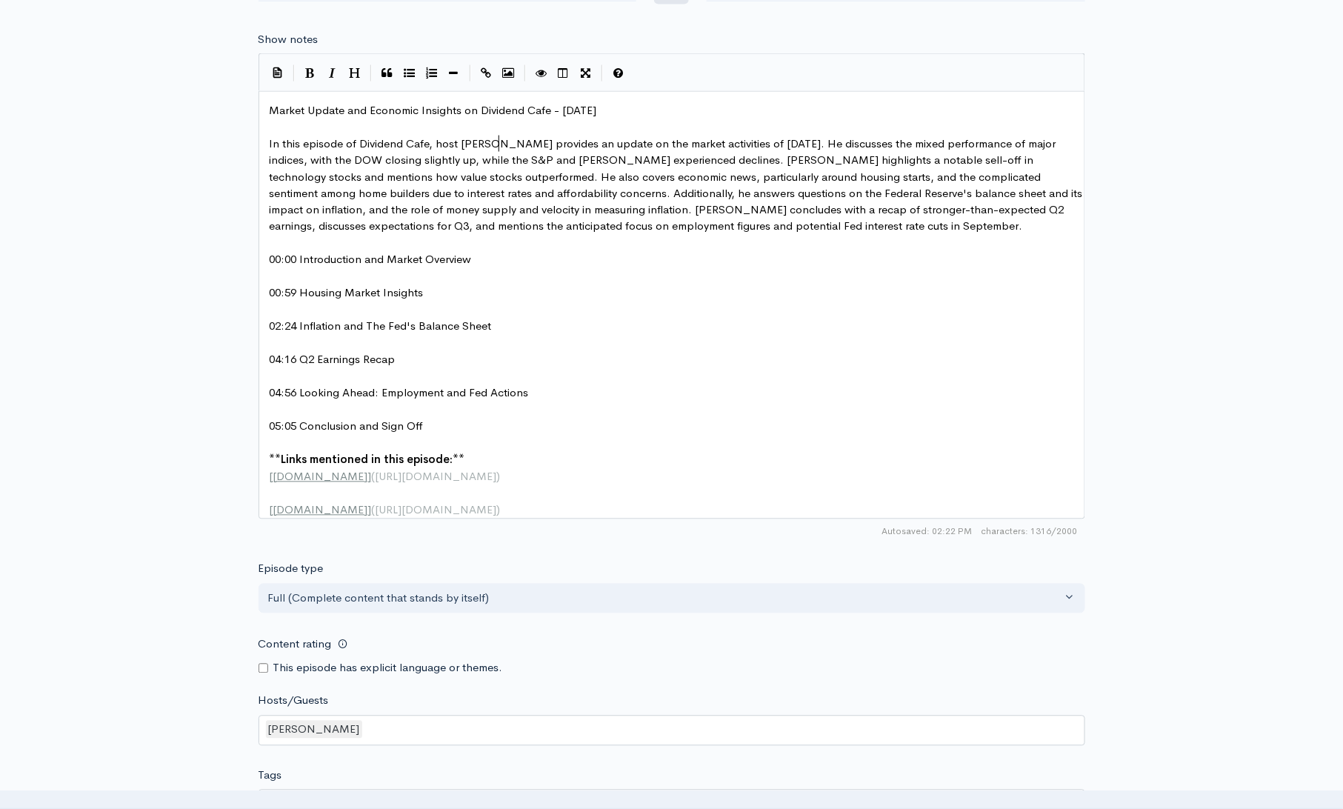
click at [498, 144] on span "In this episode of Dividend Cafe, host Brian Sitel provides an update on the ma…" at bounding box center [678, 185] width 816 height 98
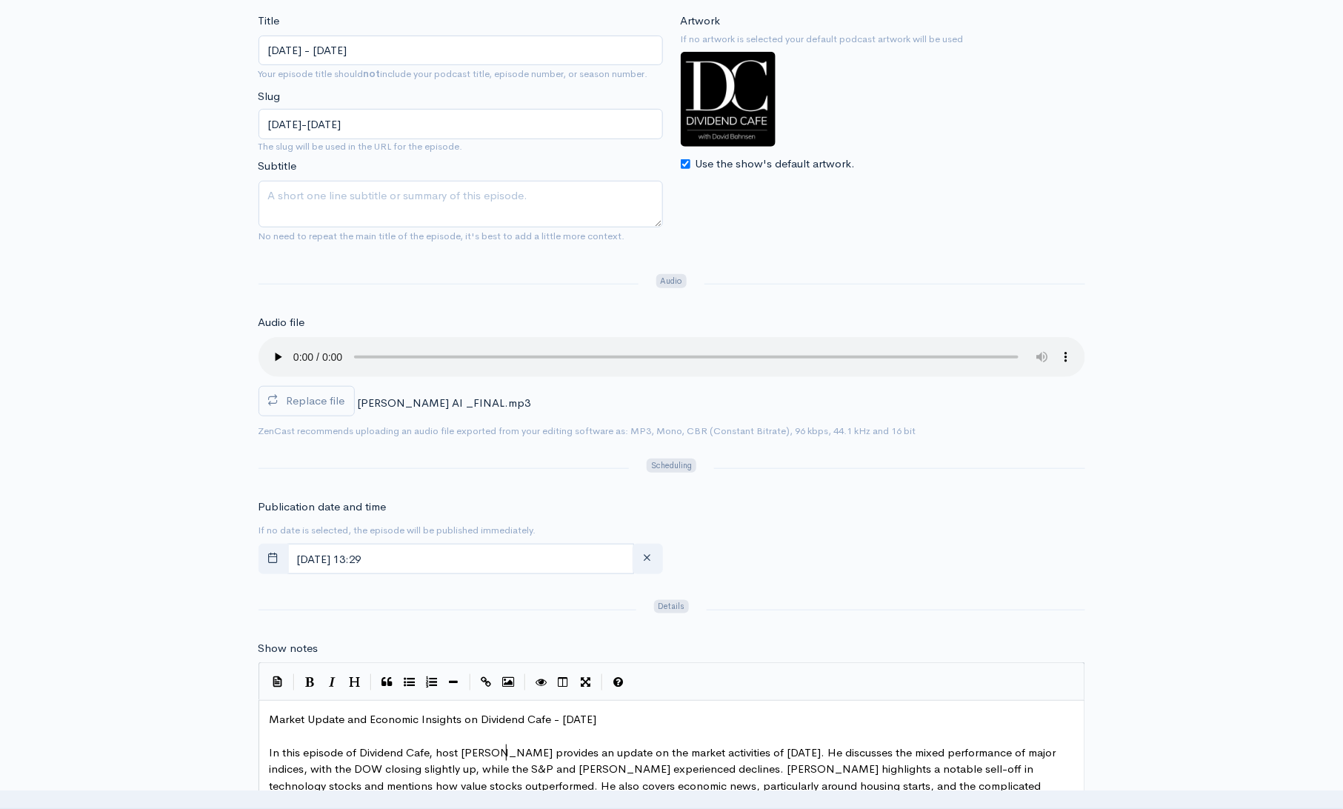
scroll to position [219, 0]
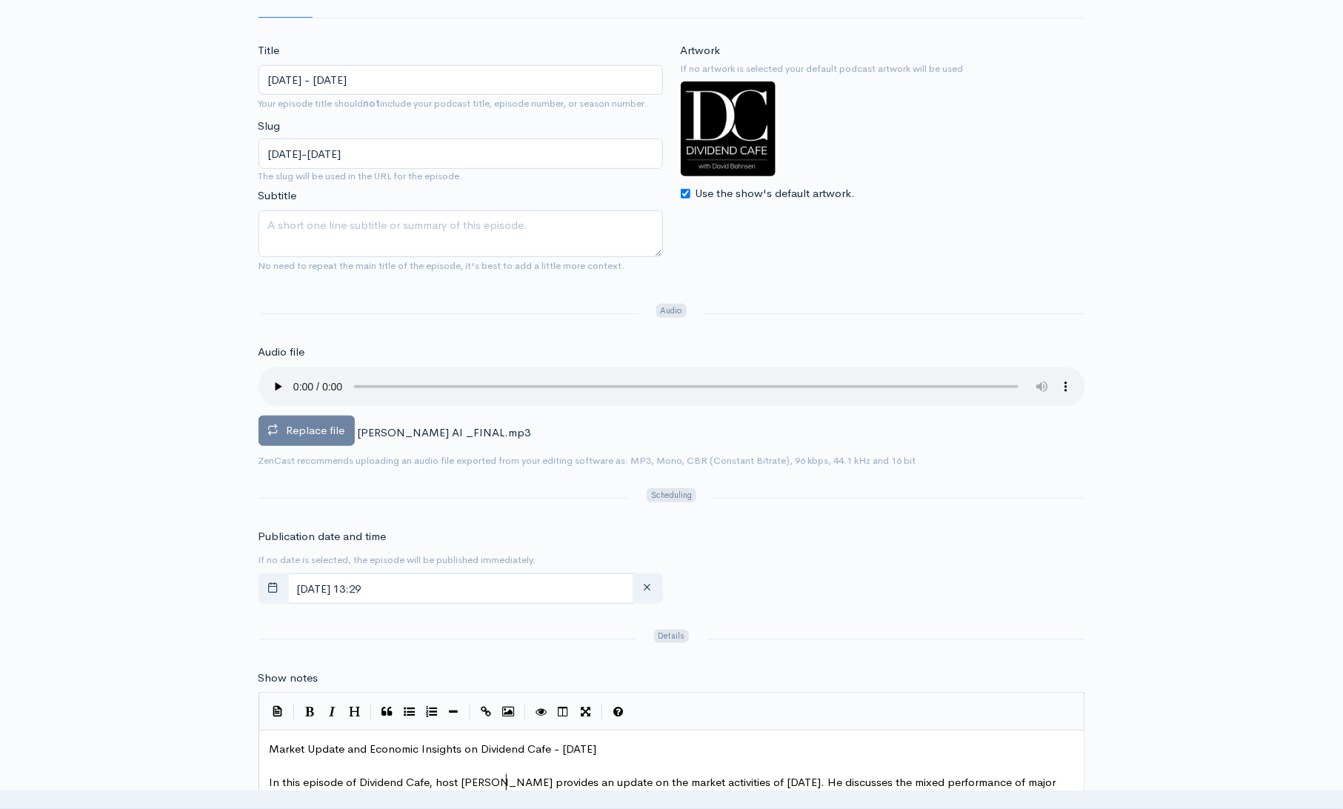
type textarea "zy"
click at [321, 426] on span "Replace file" at bounding box center [316, 430] width 59 height 14
click at [0, 0] on input "Replace file" at bounding box center [0, 0] width 0 height 0
click at [332, 429] on span "Replace file" at bounding box center [316, 430] width 59 height 14
click at [0, 0] on input "Replace file" at bounding box center [0, 0] width 0 height 0
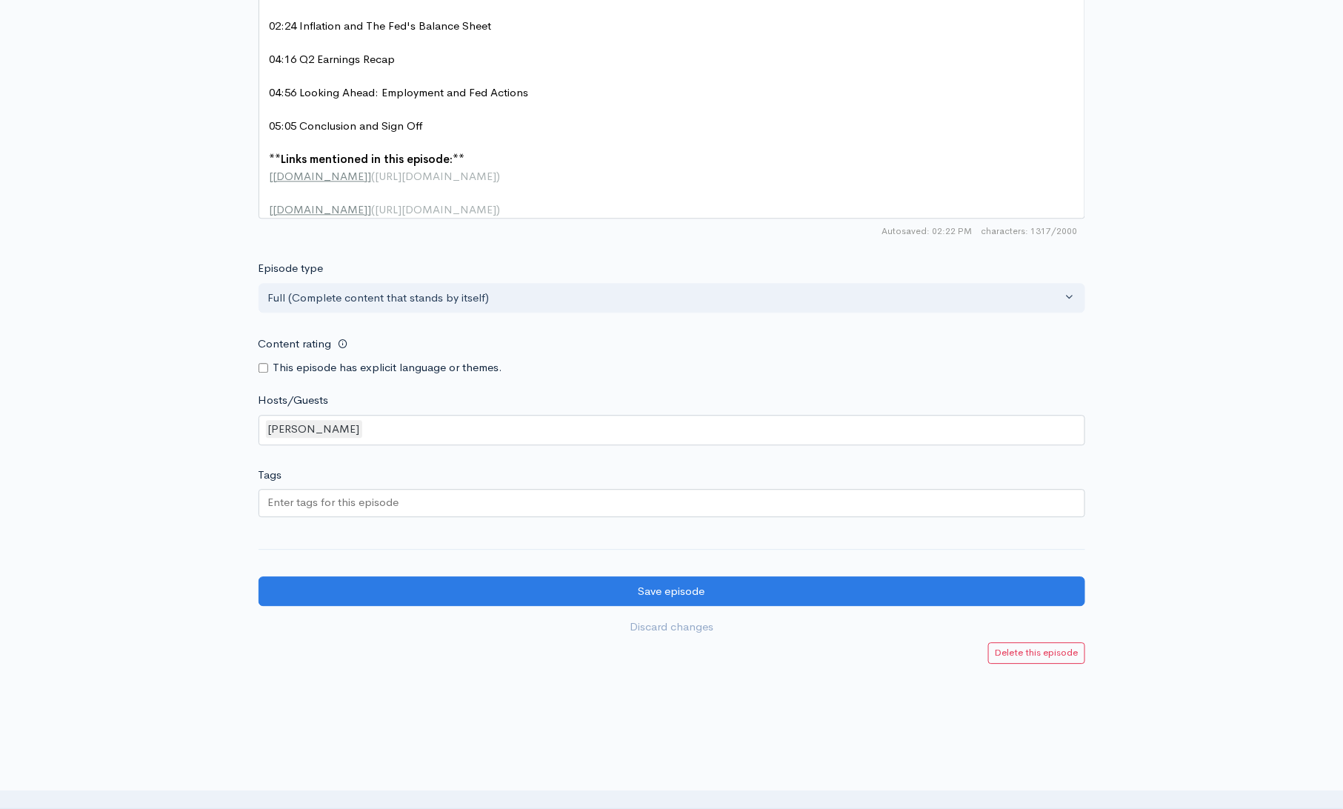
scroll to position [1247, 0]
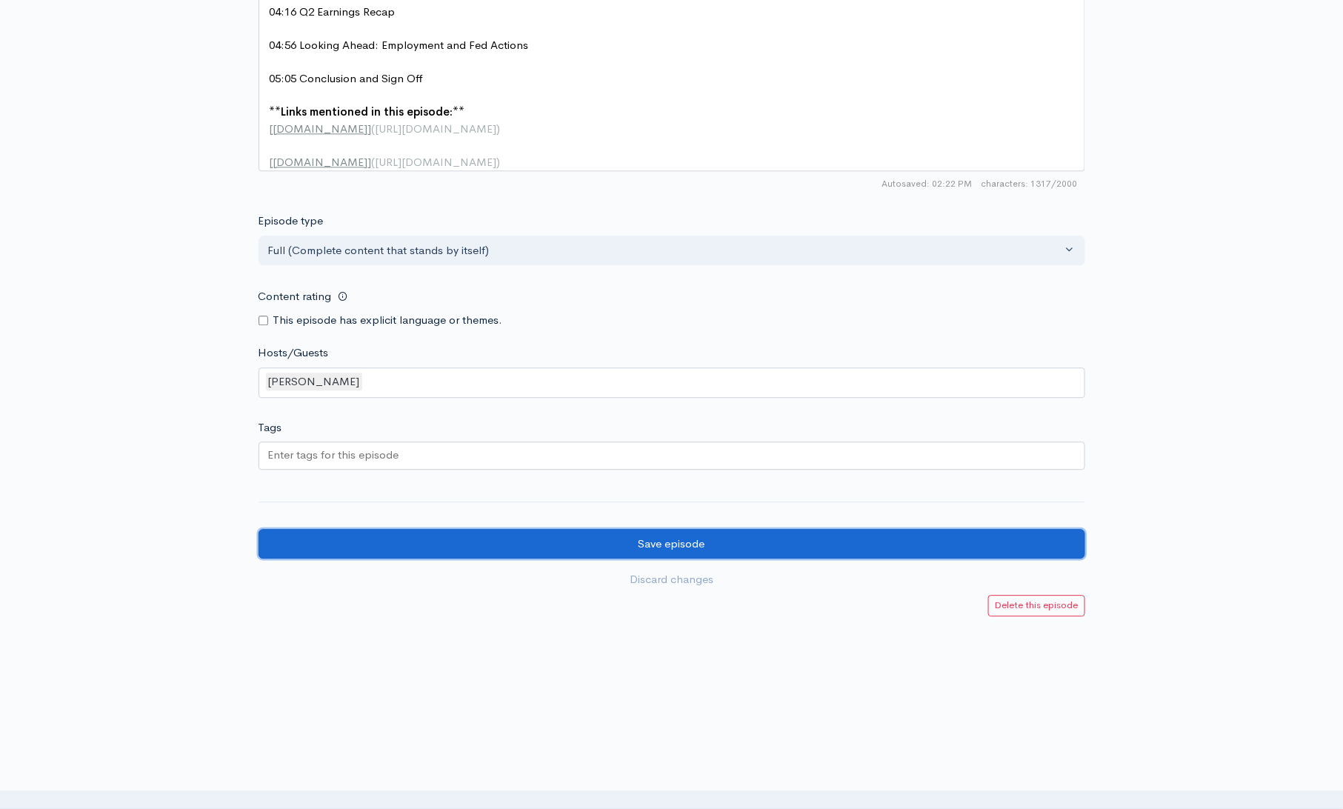
click at [613, 540] on input "Save episode" at bounding box center [672, 544] width 827 height 30
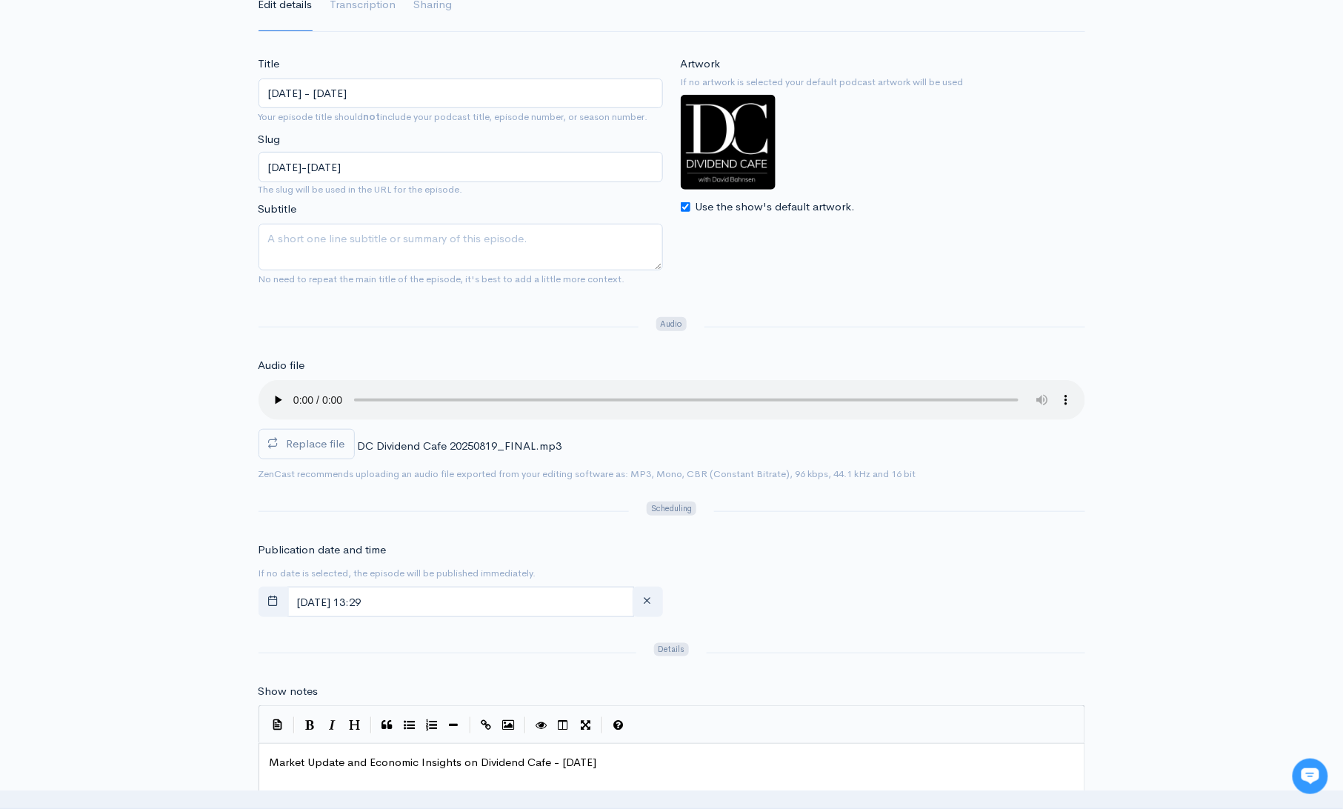
scroll to position [215, 0]
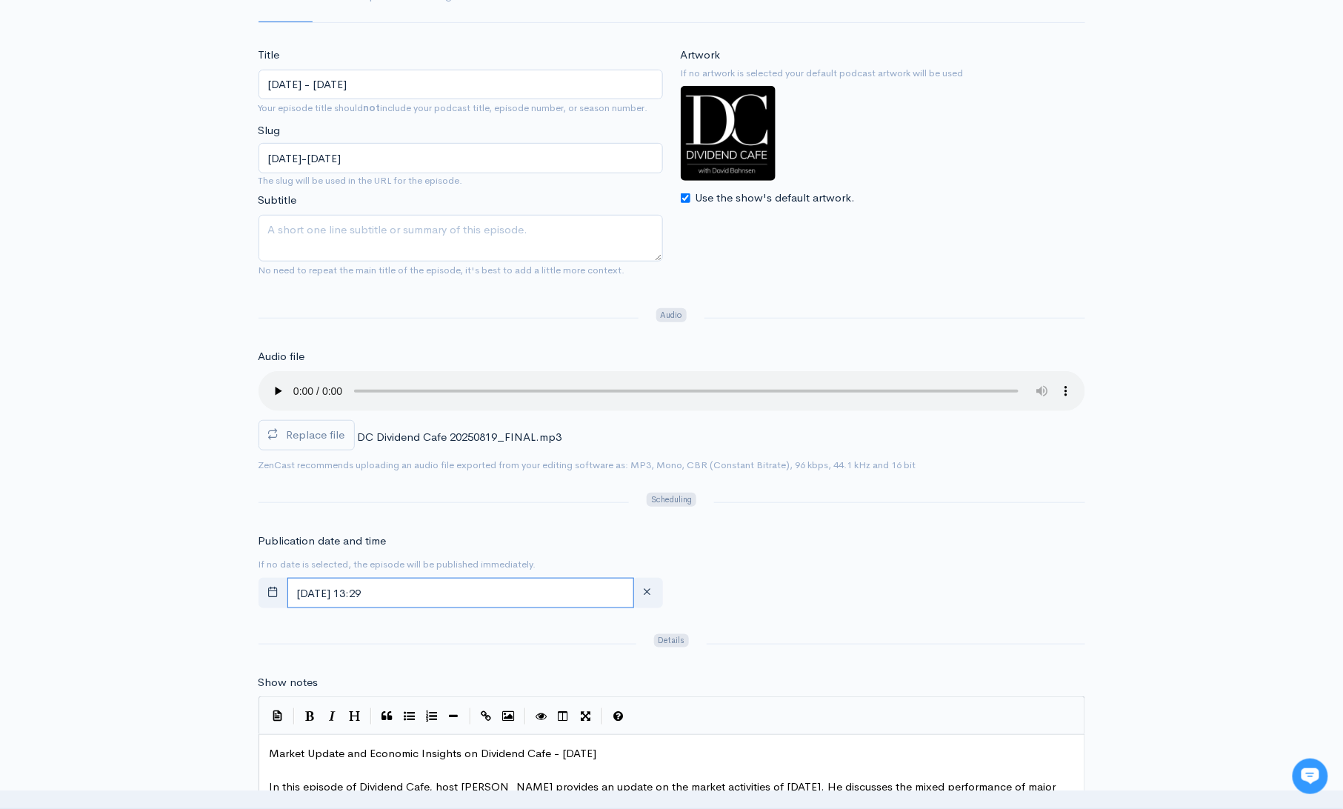
click at [429, 587] on input "[DATE] 13:29" at bounding box center [460, 593] width 347 height 30
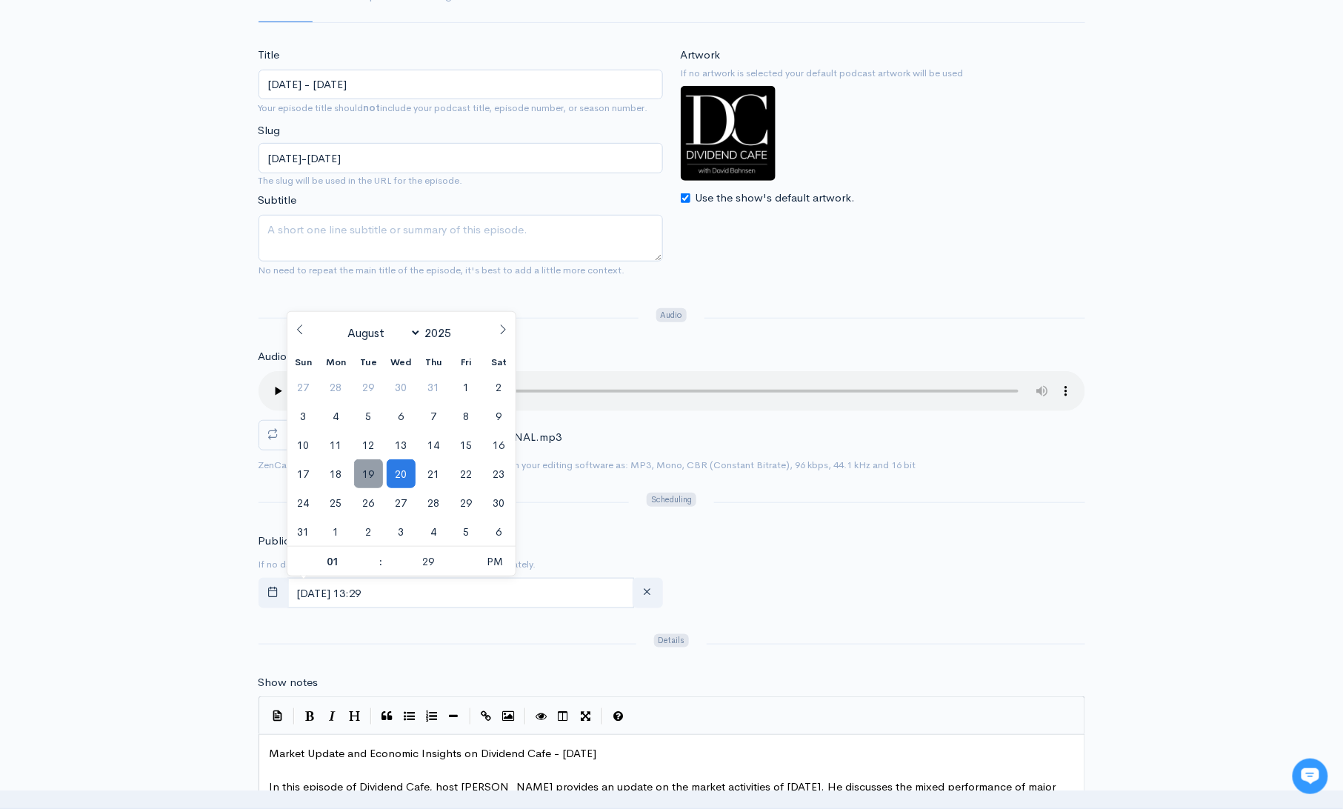
click at [373, 475] on span "19" at bounding box center [368, 473] width 29 height 29
drag, startPoint x: 502, startPoint y: 566, endPoint x: 510, endPoint y: 564, distance: 8.3
click at [502, 566] on span "PM" at bounding box center [494, 562] width 41 height 30
type input "August, 19 2025 01:29"
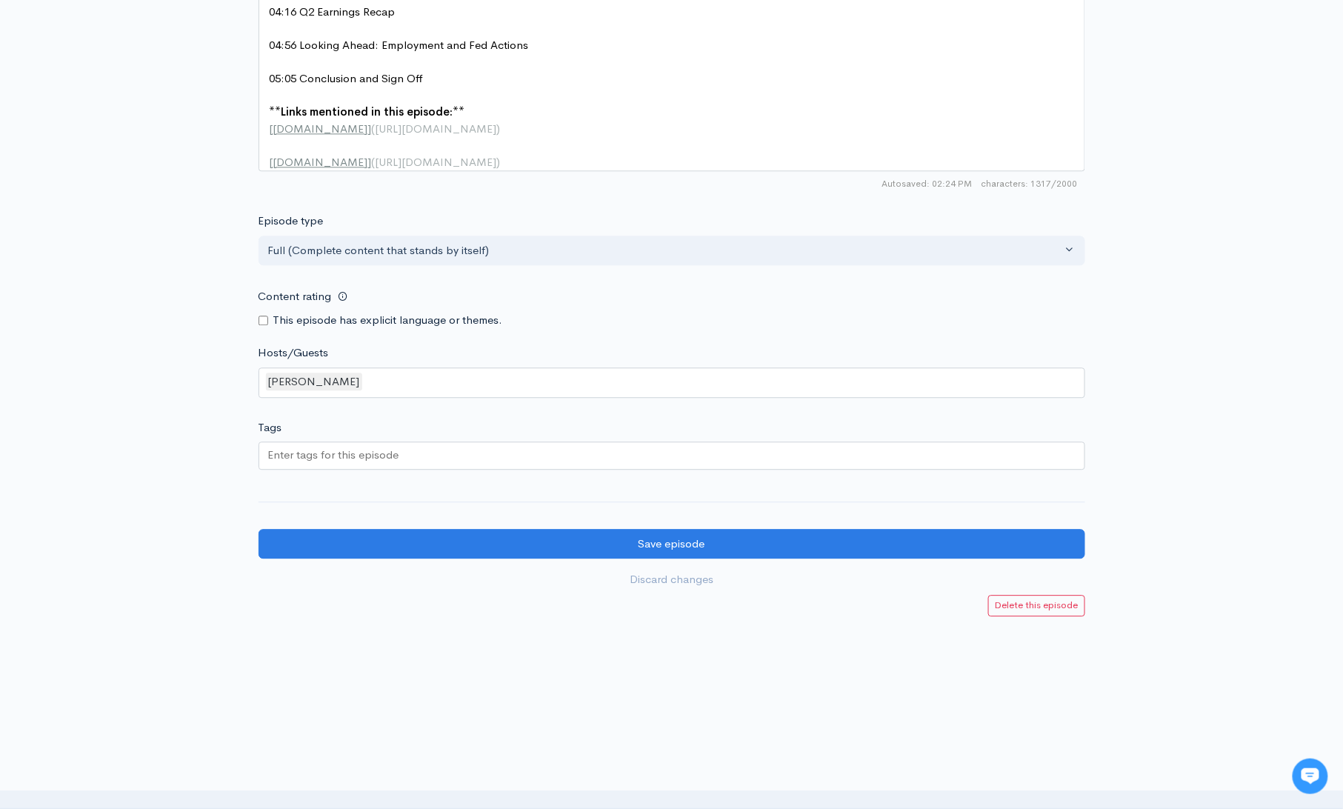
scroll to position [1213, 0]
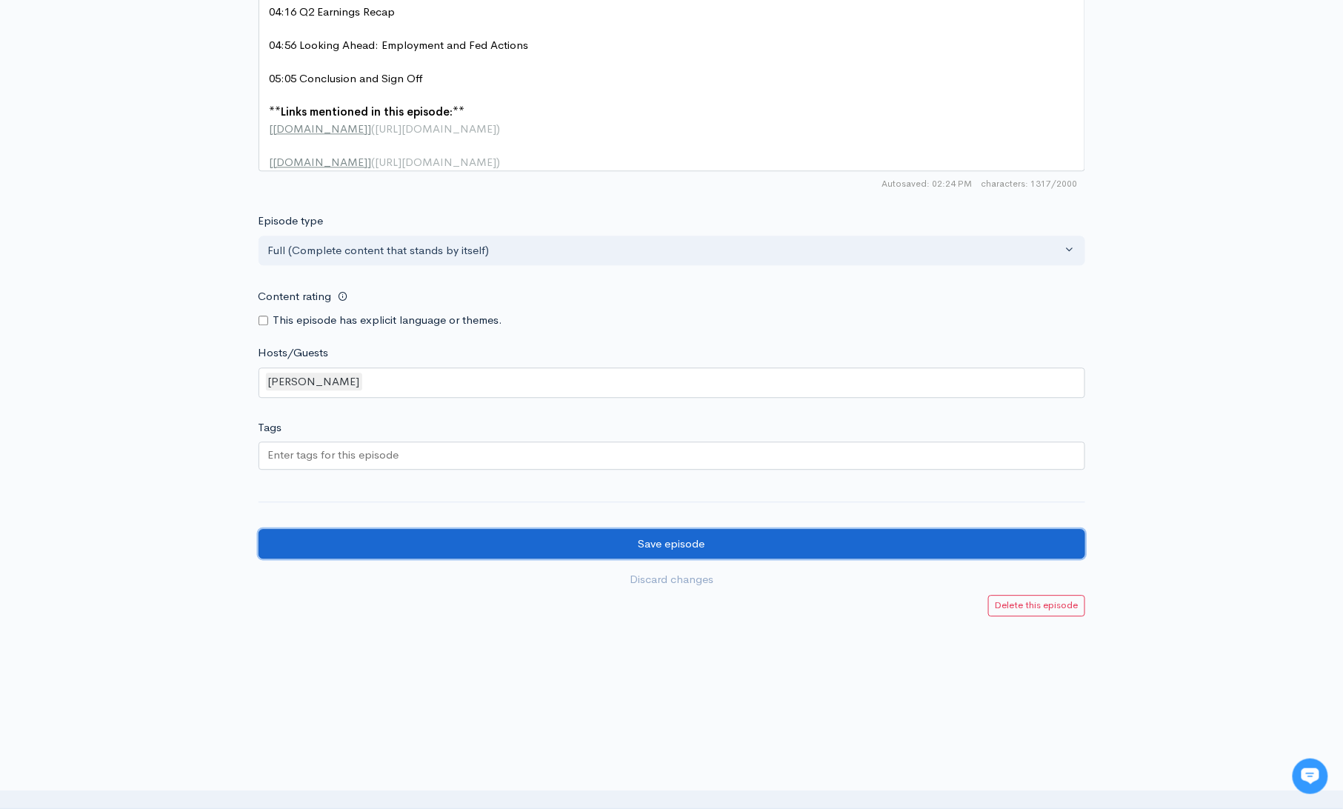
click at [666, 553] on input "Save episode" at bounding box center [672, 544] width 827 height 30
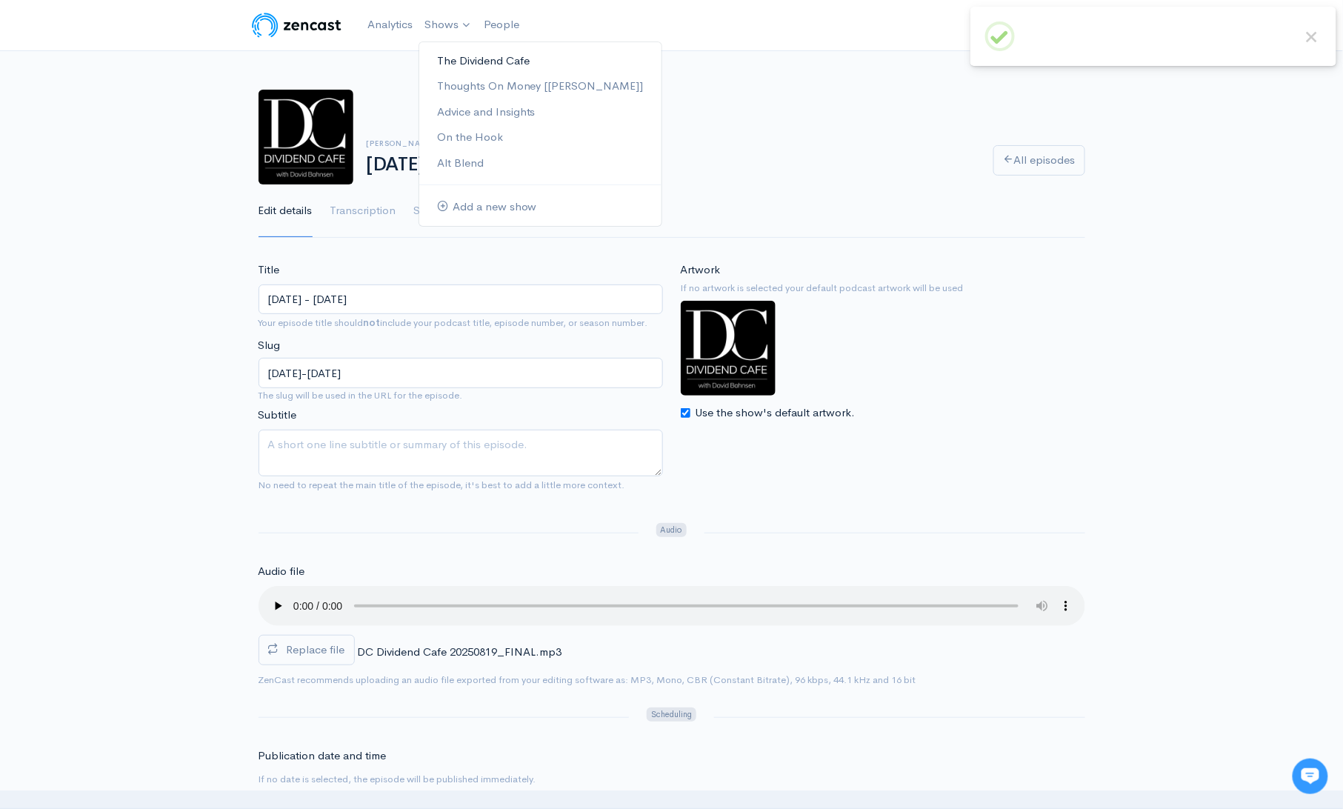
click at [459, 59] on link "The Dividend Cafe" at bounding box center [540, 61] width 242 height 26
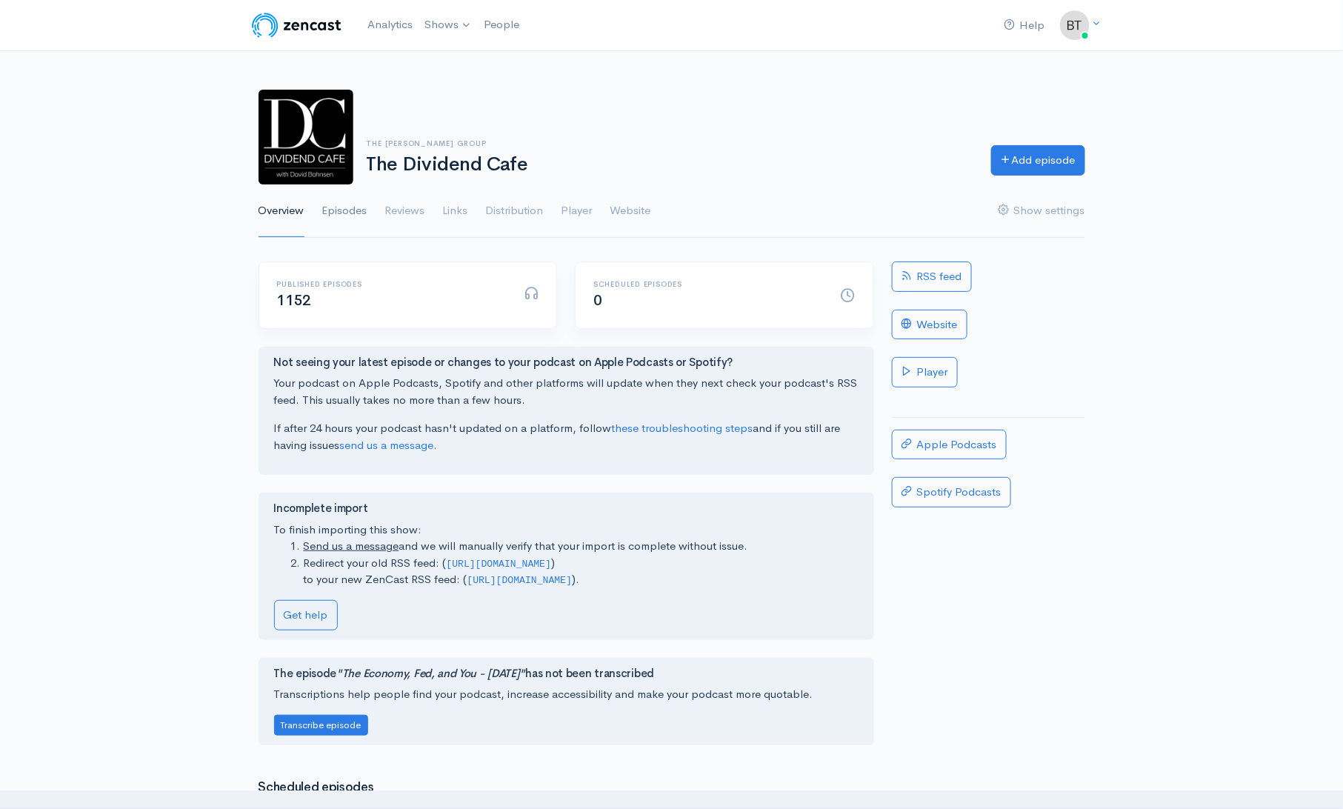
click at [354, 210] on link "Episodes" at bounding box center [344, 210] width 45 height 53
